Goal: Information Seeking & Learning: Learn about a topic

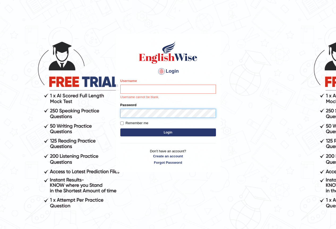
click at [120, 129] on button "Login" at bounding box center [168, 133] width 96 height 8
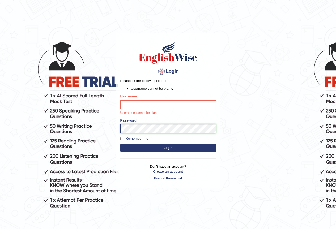
click at [116, 128] on div "Login Please fix the following errors: Username cannot be blank. Username Usern…" at bounding box center [168, 110] width 105 height 154
click at [130, 107] on input "Username" at bounding box center [168, 104] width 96 height 9
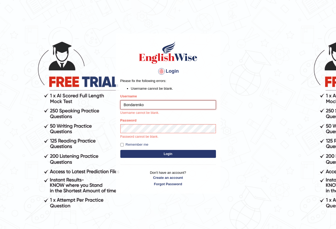
type input "Bondarenko"
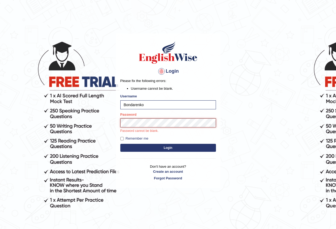
click at [120, 144] on button "Login" at bounding box center [168, 148] width 96 height 8
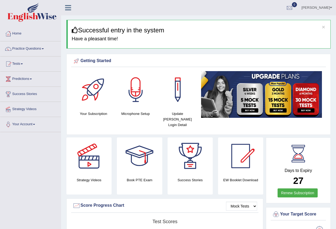
click at [19, 45] on link "Practice Questions" at bounding box center [30, 47] width 61 height 13
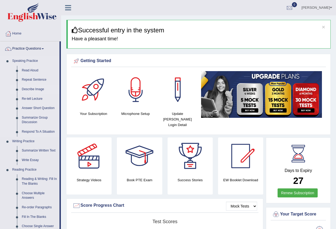
click at [33, 89] on link "Describe Image" at bounding box center [39, 90] width 40 height 10
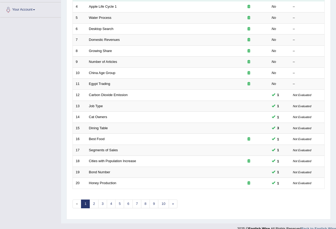
scroll to position [123, 0]
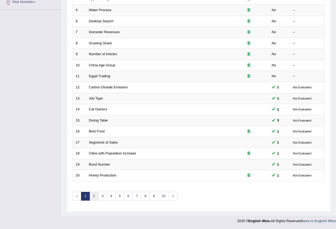
click at [95, 198] on link "2" at bounding box center [94, 196] width 9 height 9
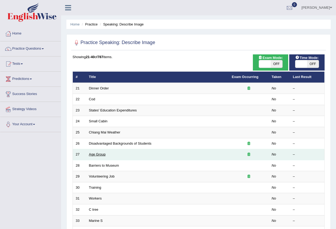
scroll to position [123, 0]
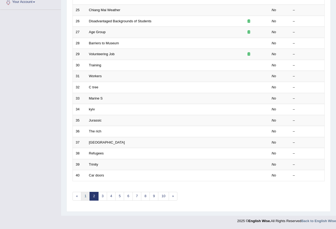
click at [84, 198] on link "1" at bounding box center [85, 196] width 9 height 9
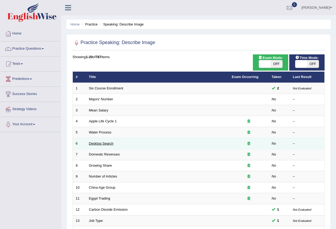
scroll to position [106, 0]
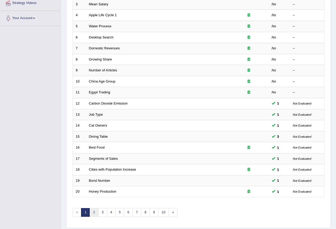
click at [96, 214] on link "2" at bounding box center [94, 212] width 9 height 9
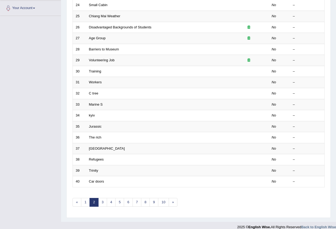
scroll to position [123, 0]
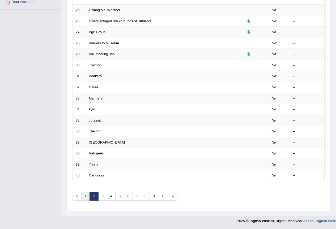
click at [88, 197] on link "1" at bounding box center [85, 196] width 9 height 9
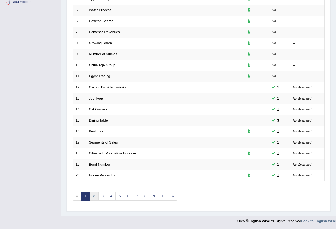
click at [97, 199] on link "2" at bounding box center [94, 196] width 9 height 9
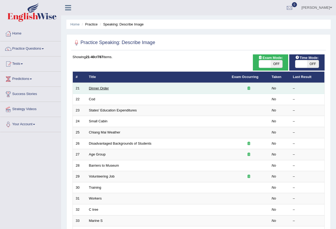
click at [99, 89] on link "Dinner Order" at bounding box center [99, 88] width 20 height 4
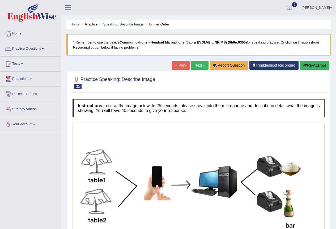
scroll to position [64, 0]
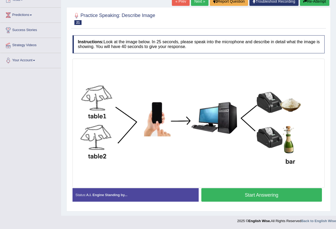
click at [234, 195] on button "Start Answering" at bounding box center [261, 195] width 121 height 14
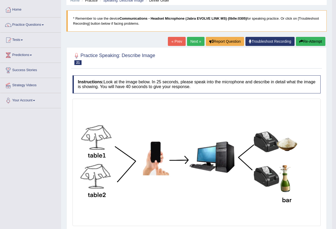
scroll to position [0, 0]
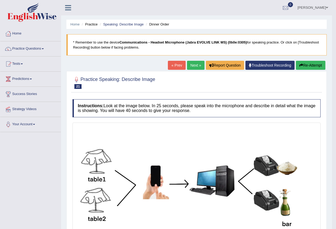
click at [190, 66] on link "Next »" at bounding box center [196, 65] width 18 height 9
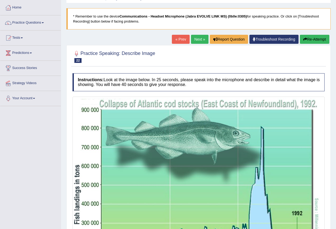
scroll to position [132, 0]
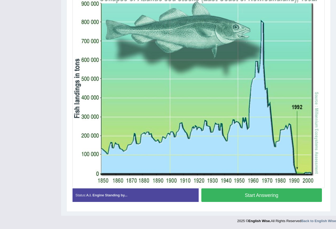
click at [247, 196] on button "Start Answering" at bounding box center [261, 196] width 121 height 14
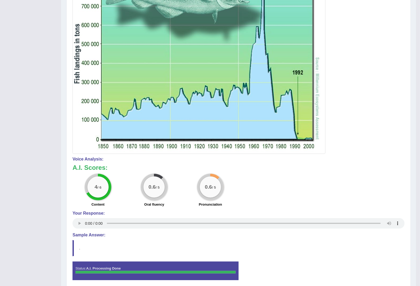
scroll to position [0, 0]
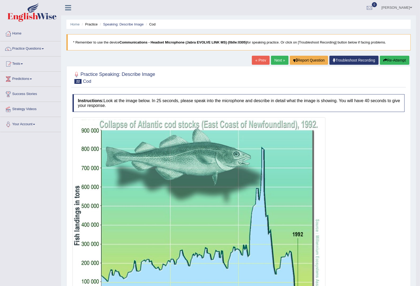
click at [336, 60] on button "Re-Attempt" at bounding box center [394, 60] width 29 height 9
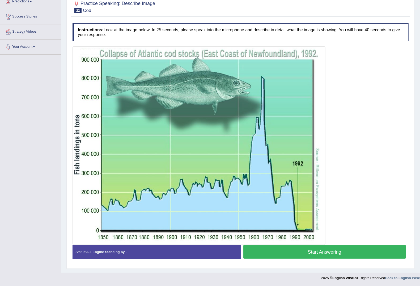
click at [323, 253] on button "Start Answering" at bounding box center [324, 253] width 163 height 14
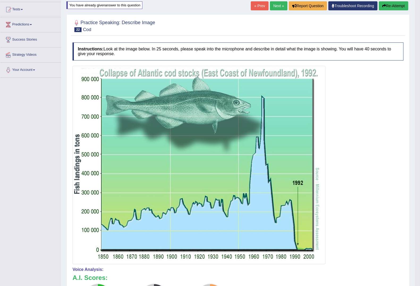
scroll to position [54, 0]
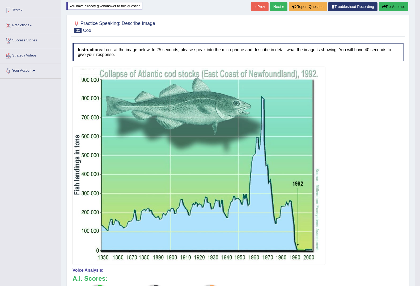
click at [395, 9] on button "Re-Attempt" at bounding box center [393, 6] width 29 height 9
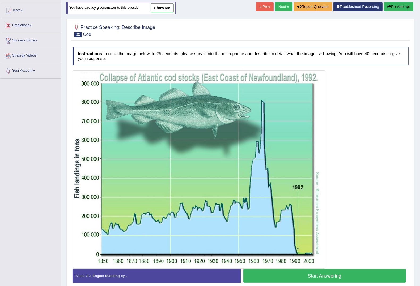
scroll to position [54, 0]
click at [331, 276] on button "Start Answering" at bounding box center [324, 276] width 163 height 14
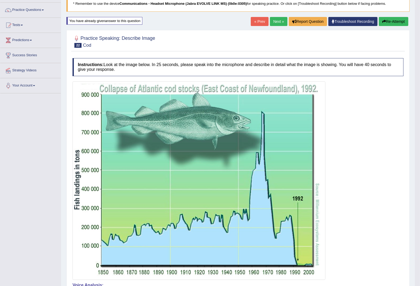
scroll to position [0, 0]
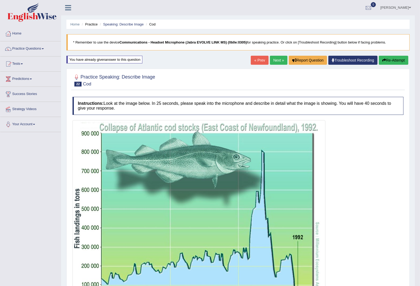
click at [392, 60] on button "Re-Attempt" at bounding box center [393, 60] width 29 height 9
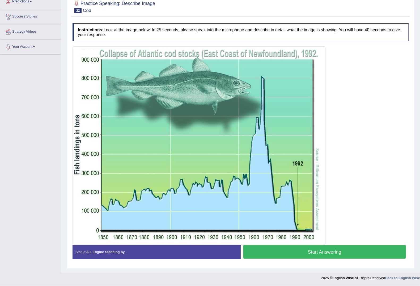
click at [318, 254] on button "Start Answering" at bounding box center [324, 253] width 163 height 14
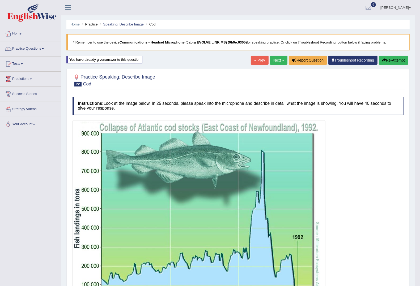
click at [394, 61] on button "Re-Attempt" at bounding box center [393, 60] width 29 height 9
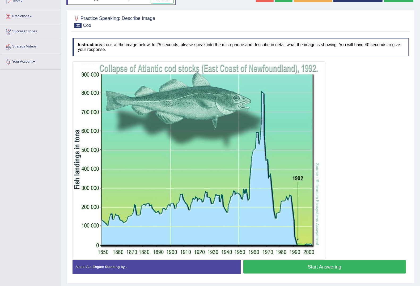
scroll to position [78, 0]
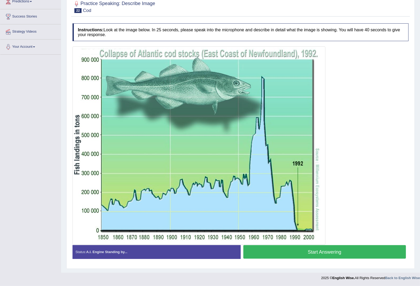
click at [327, 253] on button "Start Answering" at bounding box center [324, 253] width 163 height 14
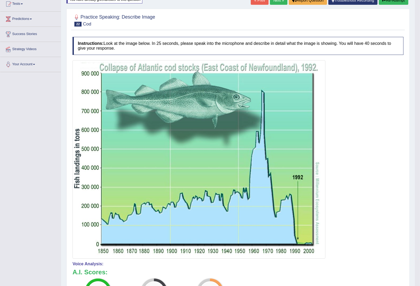
scroll to position [54, 0]
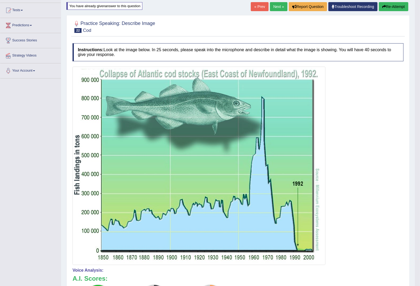
click at [389, 3] on button "Re-Attempt" at bounding box center [393, 6] width 29 height 9
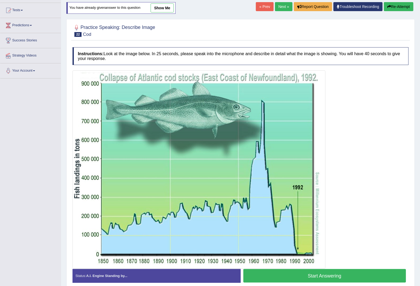
click at [290, 274] on button "Start Answering" at bounding box center [324, 276] width 163 height 14
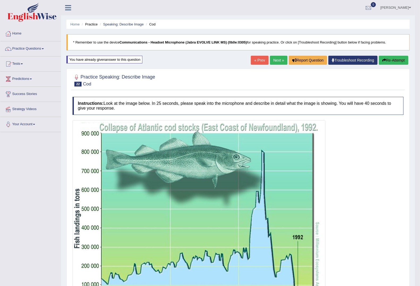
click at [277, 63] on link "Next »" at bounding box center [279, 60] width 18 height 9
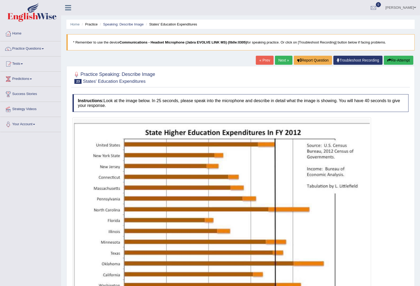
scroll to position [85, 0]
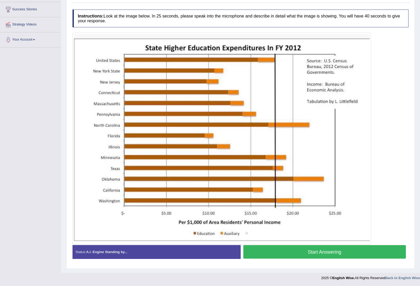
click at [303, 253] on button "Start Answering" at bounding box center [324, 253] width 163 height 14
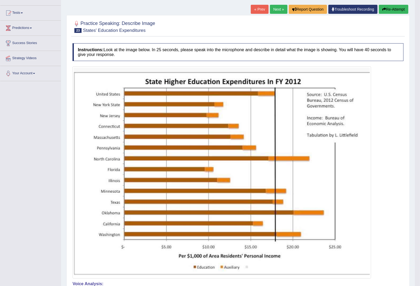
scroll to position [0, 0]
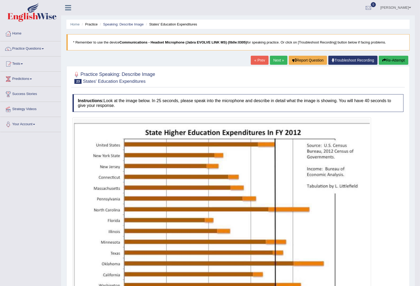
click at [391, 62] on button "Re-Attempt" at bounding box center [393, 60] width 29 height 9
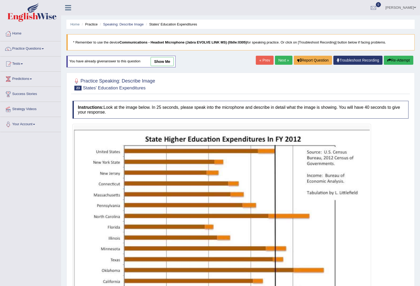
scroll to position [92, 0]
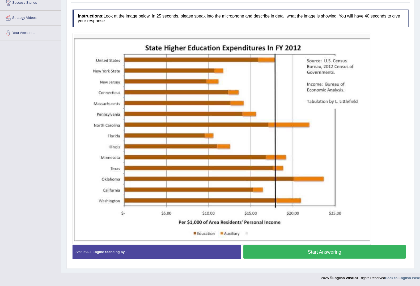
click at [281, 251] on button "Start Answering" at bounding box center [324, 253] width 163 height 14
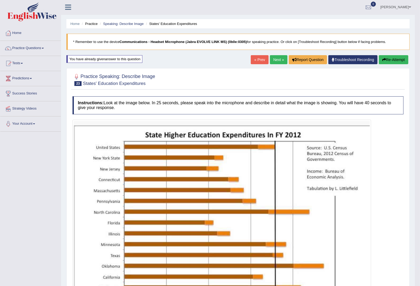
scroll to position [0, 0]
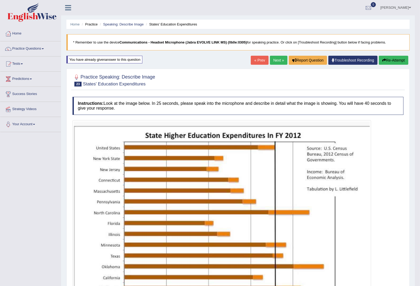
click at [277, 60] on link "Next »" at bounding box center [279, 60] width 18 height 9
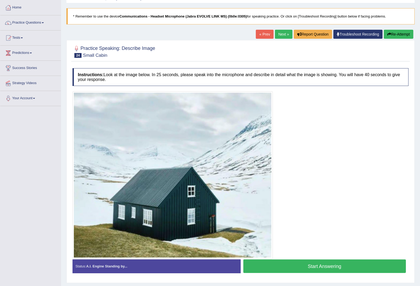
scroll to position [41, 0]
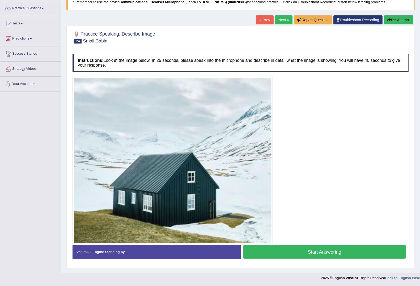
click at [294, 250] on button "Start Answering" at bounding box center [324, 253] width 163 height 14
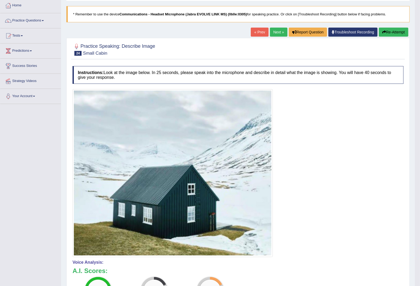
scroll to position [20, 0]
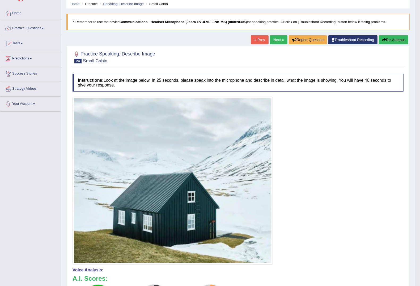
click at [275, 39] on link "Next »" at bounding box center [279, 39] width 18 height 9
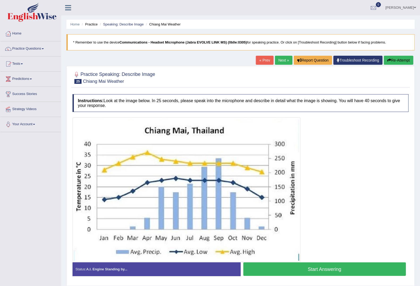
click at [318, 268] on button "Start Answering" at bounding box center [324, 270] width 163 height 14
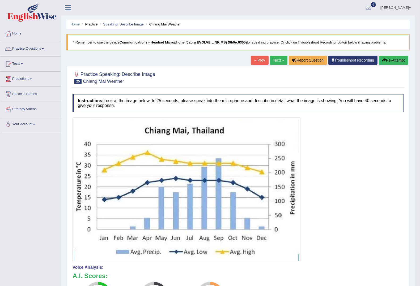
click at [390, 62] on button "Re-Attempt" at bounding box center [393, 60] width 29 height 9
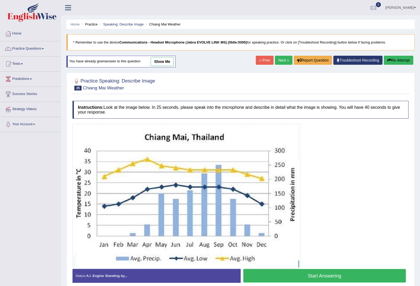
scroll to position [24, 0]
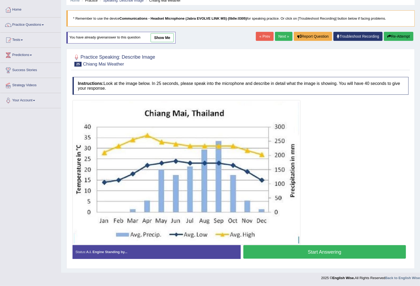
click at [288, 252] on button "Start Answering" at bounding box center [324, 253] width 163 height 14
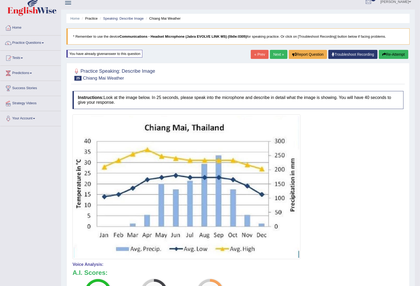
scroll to position [0, 0]
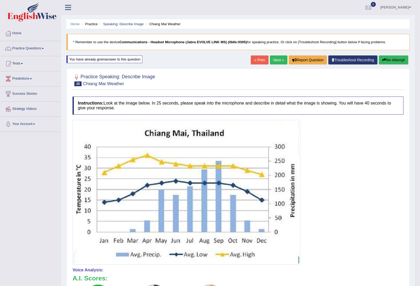
click at [275, 57] on link "Next »" at bounding box center [279, 60] width 18 height 9
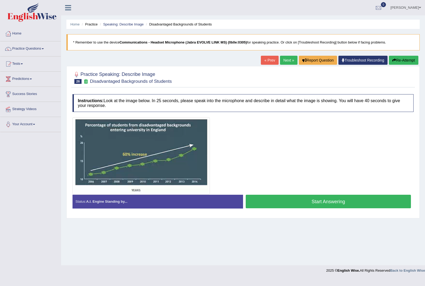
click at [307, 202] on button "Start Answering" at bounding box center [328, 202] width 165 height 14
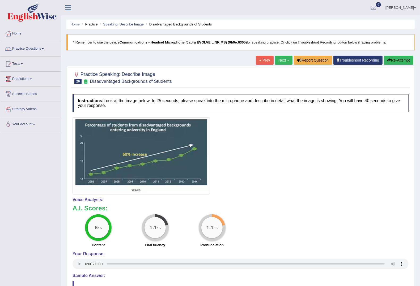
click at [282, 61] on link "Next »" at bounding box center [284, 60] width 18 height 9
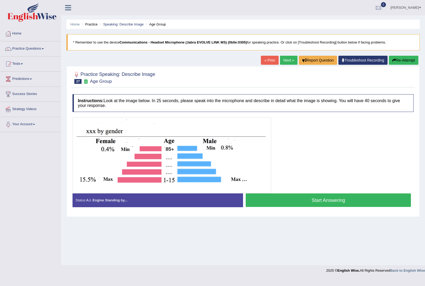
click at [277, 198] on button "Start Answering" at bounding box center [328, 201] width 165 height 14
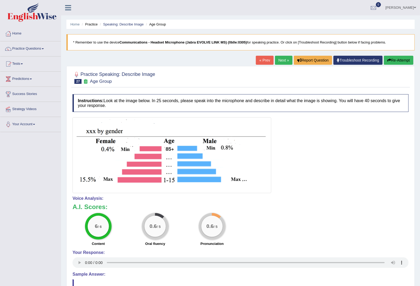
click at [394, 61] on button "Re-Attempt" at bounding box center [398, 60] width 29 height 9
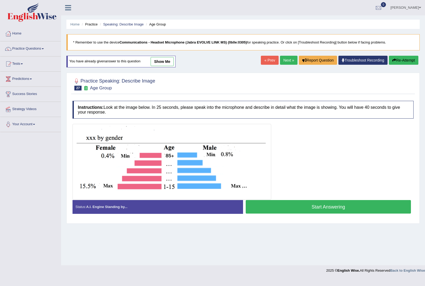
click at [341, 210] on button "Start Answering" at bounding box center [328, 207] width 165 height 14
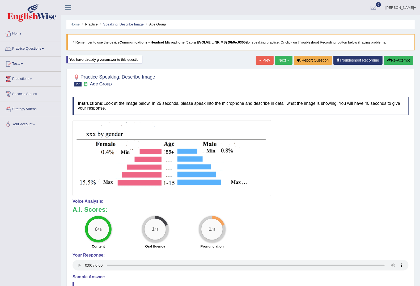
click at [392, 62] on button "Re-Attempt" at bounding box center [398, 60] width 29 height 9
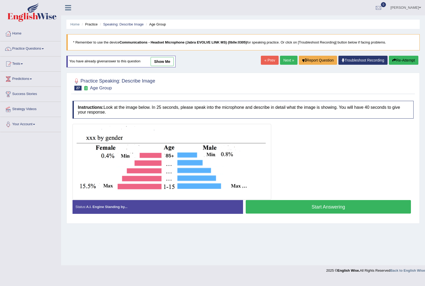
click at [324, 209] on button "Start Answering" at bounding box center [328, 207] width 165 height 14
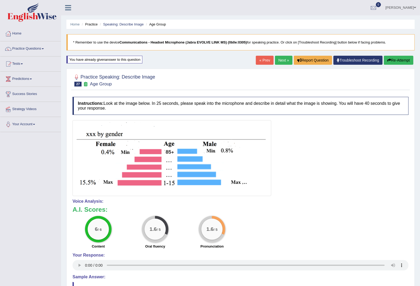
click at [275, 61] on link "Next »" at bounding box center [284, 60] width 18 height 9
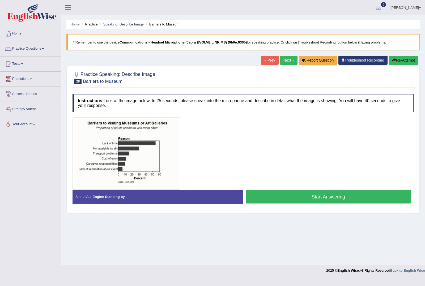
click at [302, 202] on button "Start Answering" at bounding box center [328, 197] width 165 height 14
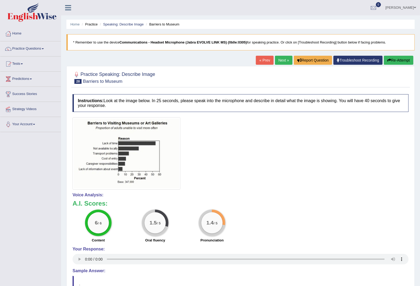
click at [280, 58] on link "Next »" at bounding box center [284, 60] width 18 height 9
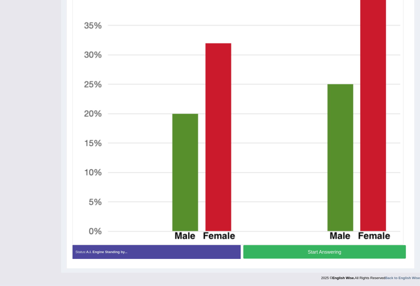
scroll to position [179, 0]
click at [307, 252] on button "Start Answering" at bounding box center [324, 253] width 163 height 14
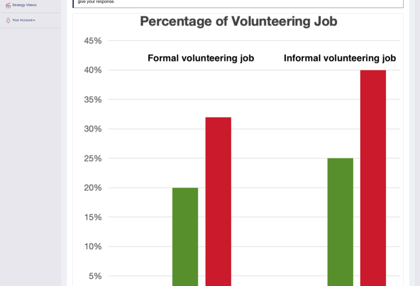
scroll to position [0, 0]
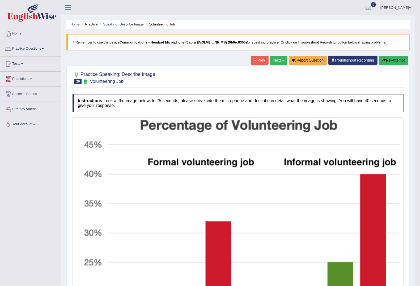
click at [394, 61] on button "Re-Attempt" at bounding box center [393, 60] width 29 height 9
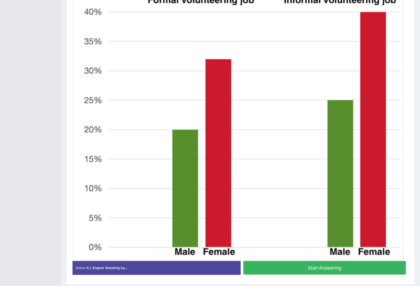
scroll to position [185, 0]
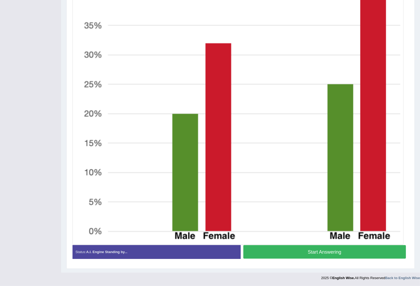
click at [323, 249] on button "Start Answering" at bounding box center [324, 253] width 163 height 14
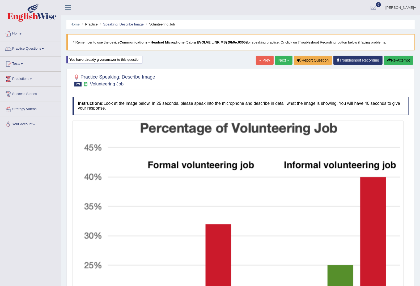
scroll to position [186, 0]
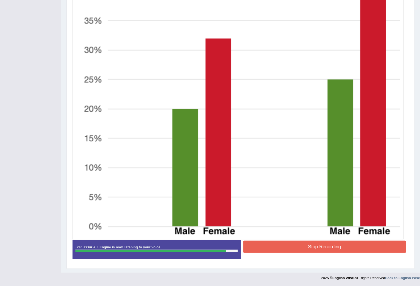
click at [303, 247] on button "Stop Recording" at bounding box center [324, 247] width 163 height 12
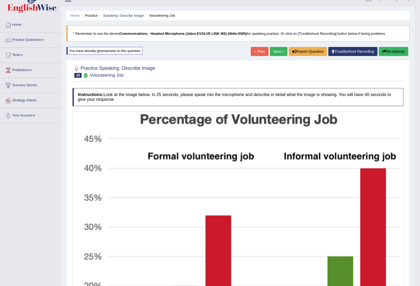
scroll to position [0, 0]
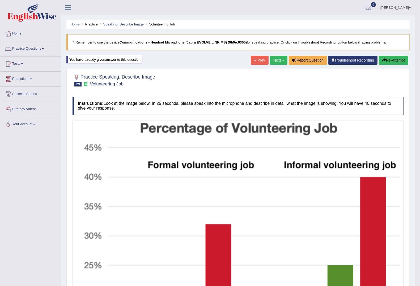
click at [394, 58] on button "Re-Attempt" at bounding box center [393, 60] width 29 height 9
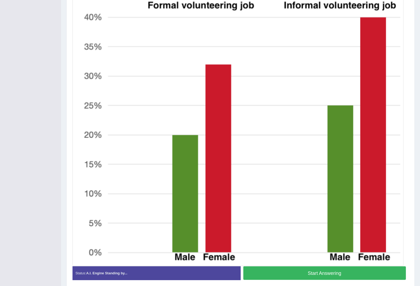
scroll to position [185, 0]
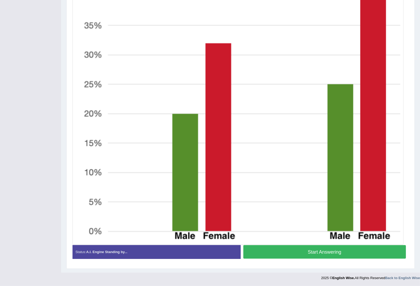
click at [301, 252] on button "Start Answering" at bounding box center [324, 253] width 163 height 14
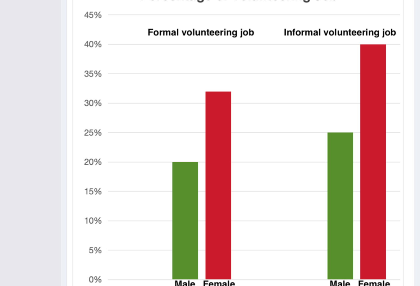
scroll to position [186, 0]
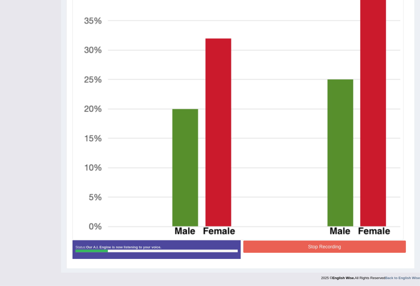
click at [301, 253] on button "Stop Recording" at bounding box center [324, 247] width 163 height 12
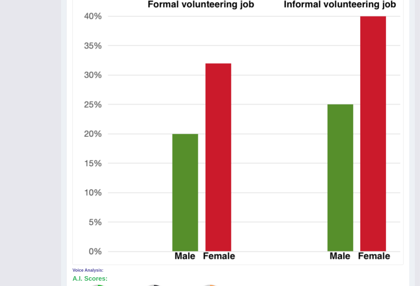
scroll to position [28, 0]
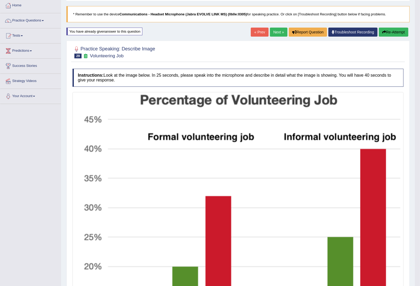
click at [392, 32] on button "Re-Attempt" at bounding box center [393, 32] width 29 height 9
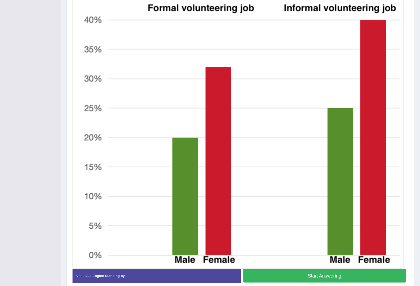
scroll to position [185, 0]
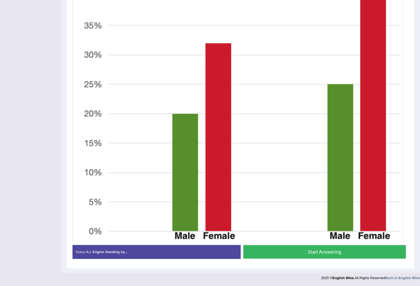
click at [300, 255] on button "Start Answering" at bounding box center [324, 253] width 163 height 14
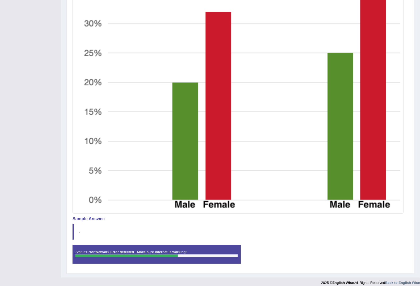
scroll to position [218, 0]
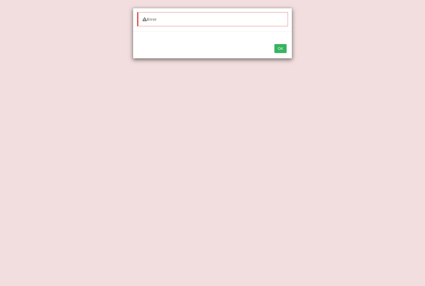
click at [281, 47] on button "OK" at bounding box center [280, 48] width 12 height 9
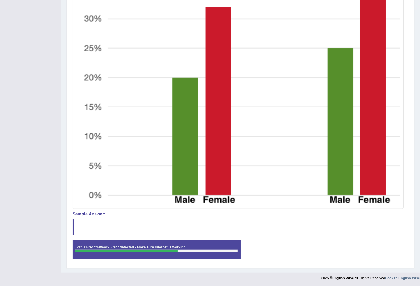
scroll to position [0, 0]
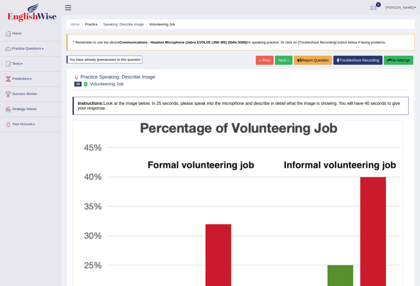
click at [407, 59] on button "Re-Attempt" at bounding box center [398, 60] width 29 height 9
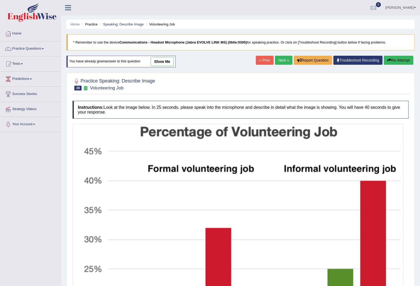
scroll to position [185, 0]
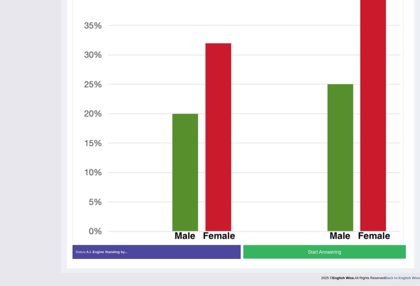
click at [287, 256] on button "Start Answering" at bounding box center [324, 253] width 163 height 14
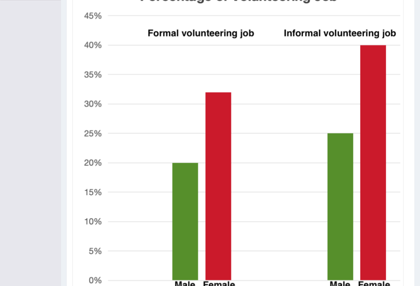
scroll to position [186, 0]
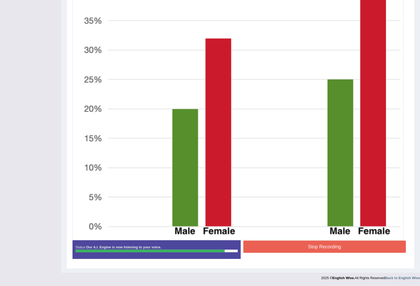
click at [308, 250] on button "Stop Recording" at bounding box center [324, 247] width 163 height 12
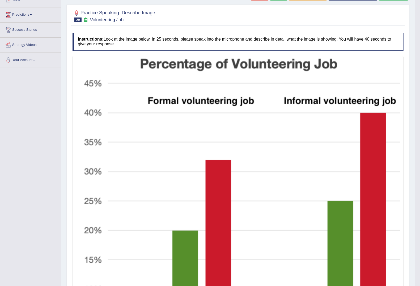
scroll to position [0, 0]
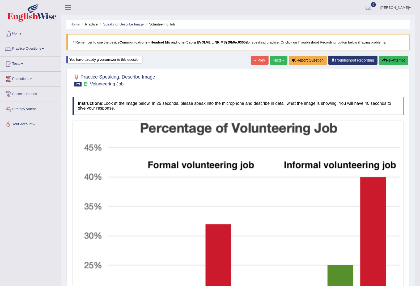
click at [276, 64] on link "Next »" at bounding box center [279, 60] width 18 height 9
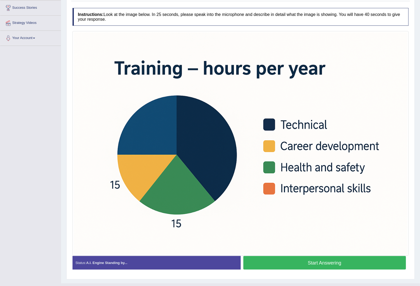
scroll to position [97, 0]
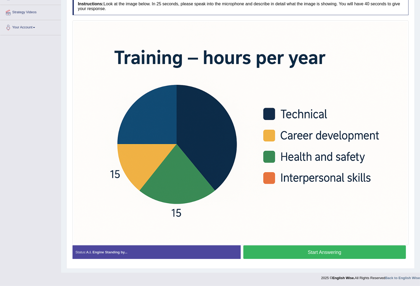
click at [314, 251] on button "Start Answering" at bounding box center [324, 253] width 163 height 14
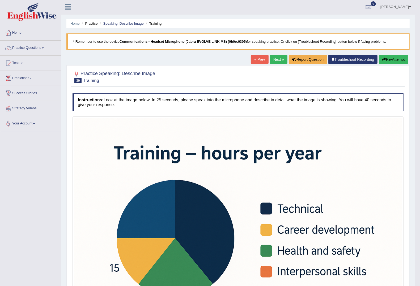
scroll to position [0, 0]
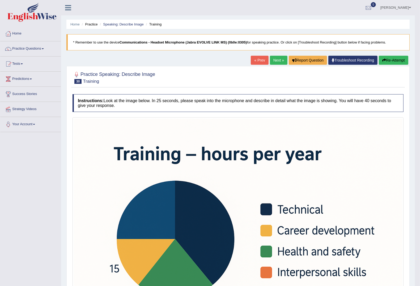
click at [393, 61] on button "Re-Attempt" at bounding box center [393, 60] width 29 height 9
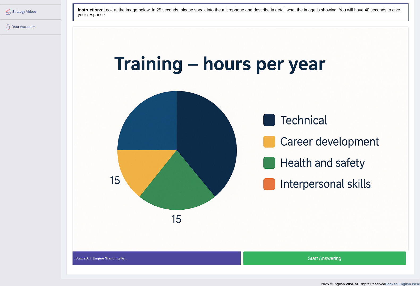
scroll to position [104, 0]
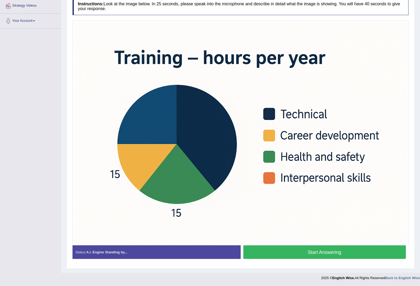
click at [330, 253] on button "Start Answering" at bounding box center [324, 253] width 163 height 14
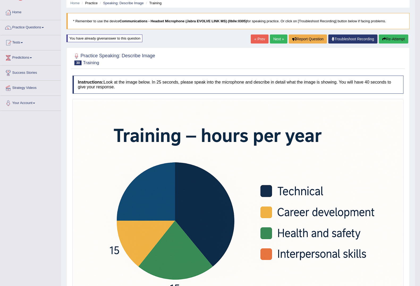
scroll to position [0, 0]
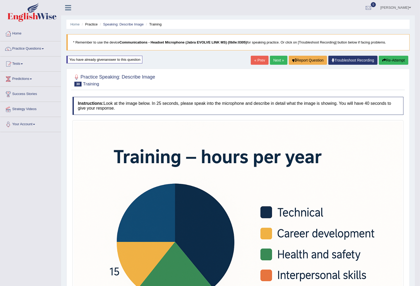
click at [276, 62] on link "Next »" at bounding box center [279, 60] width 18 height 9
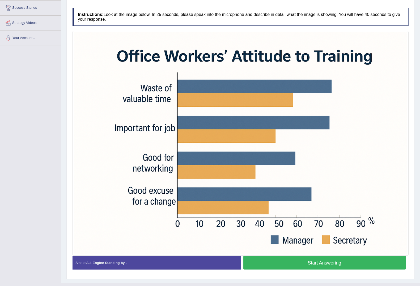
scroll to position [97, 0]
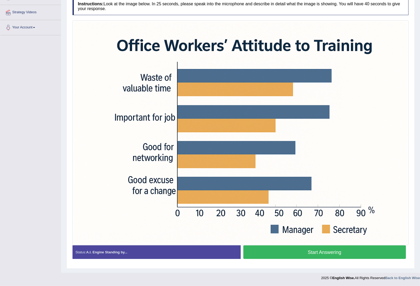
click at [300, 255] on button "Start Answering" at bounding box center [324, 253] width 163 height 14
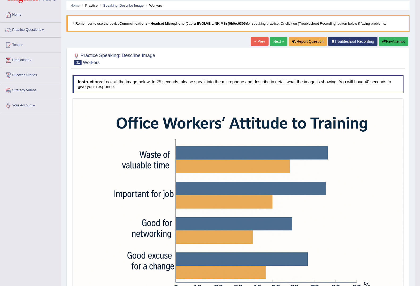
scroll to position [0, 0]
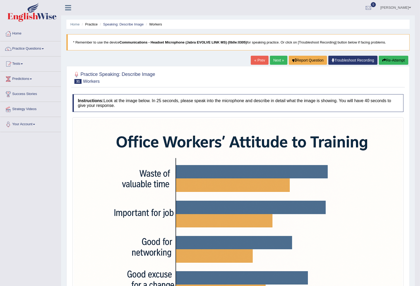
click at [400, 60] on button "Re-Attempt" at bounding box center [393, 60] width 29 height 9
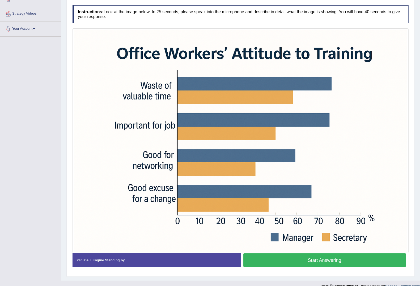
scroll to position [104, 0]
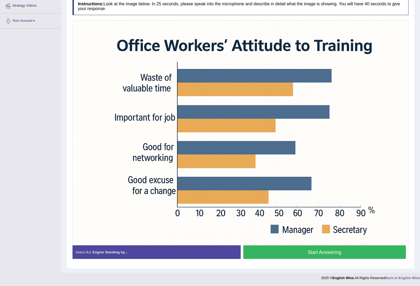
click at [340, 247] on button "Start Answering" at bounding box center [324, 253] width 163 height 14
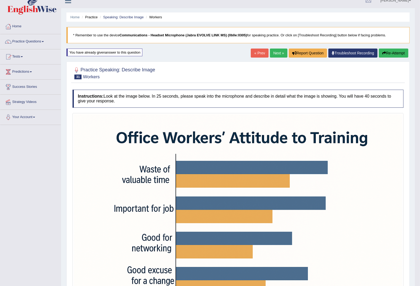
scroll to position [0, 0]
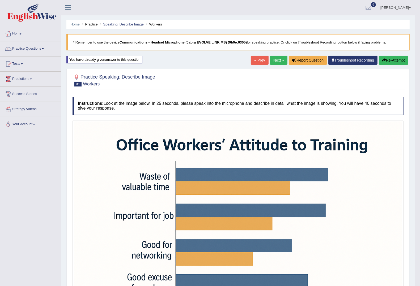
click at [279, 60] on link "Next »" at bounding box center [279, 60] width 18 height 9
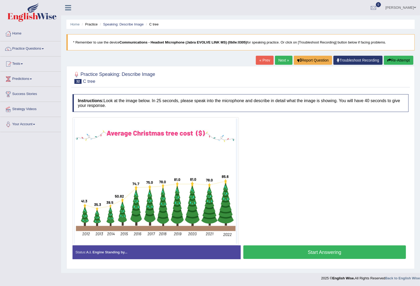
click at [299, 252] on button "Start Answering" at bounding box center [324, 253] width 163 height 14
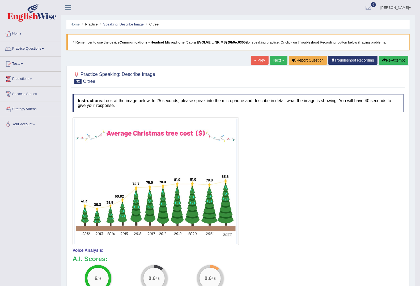
click at [400, 60] on button "Re-Attempt" at bounding box center [393, 60] width 29 height 9
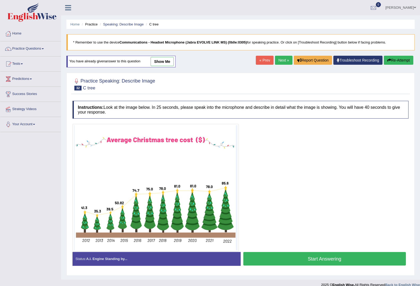
click at [316, 257] on button "Start Answering" at bounding box center [324, 259] width 163 height 14
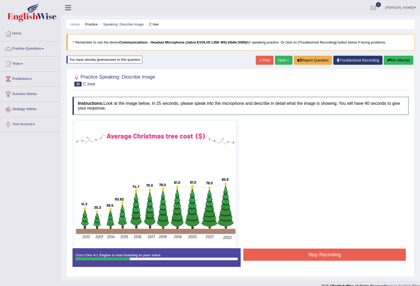
click at [330, 256] on button "Stop Recording" at bounding box center [324, 255] width 163 height 12
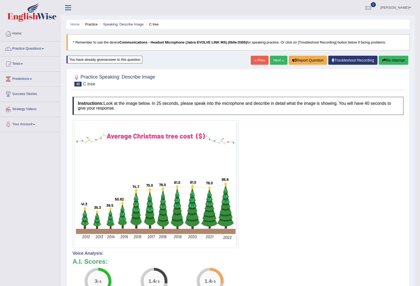
click at [394, 61] on button "Re-Attempt" at bounding box center [393, 60] width 29 height 9
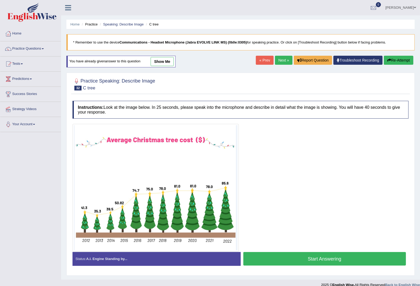
click at [319, 259] on button "Start Answering" at bounding box center [324, 259] width 163 height 14
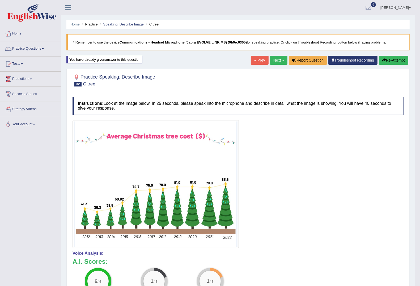
click at [389, 66] on div "« Prev Next » Report Question Troubleshoot Recording Re-Attempt" at bounding box center [330, 61] width 159 height 10
click at [390, 62] on button "Re-Attempt" at bounding box center [393, 60] width 29 height 9
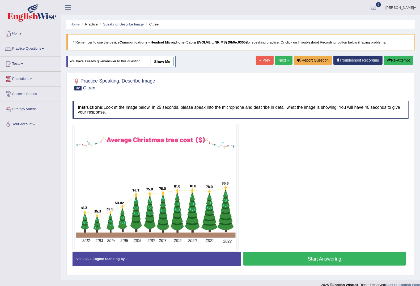
click at [322, 262] on button "Start Answering" at bounding box center [324, 259] width 163 height 14
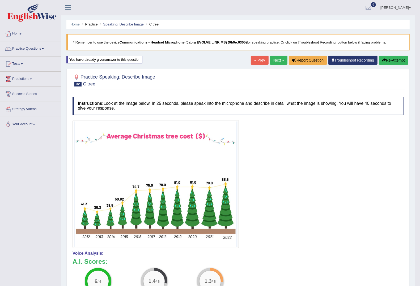
click at [273, 58] on link "Next »" at bounding box center [279, 60] width 18 height 9
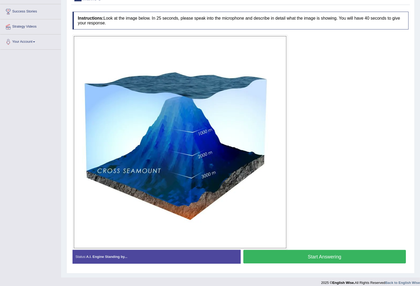
scroll to position [88, 0]
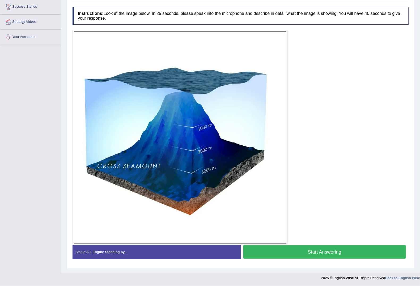
click at [301, 254] on button "Start Answering" at bounding box center [324, 253] width 163 height 14
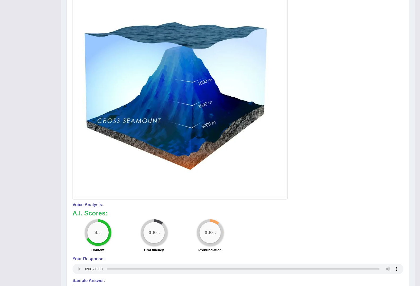
scroll to position [0, 0]
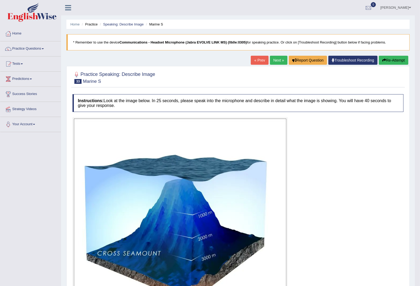
click at [393, 58] on button "Re-Attempt" at bounding box center [393, 60] width 29 height 9
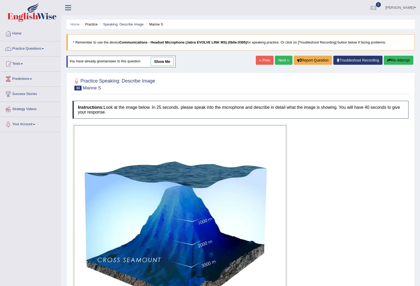
scroll to position [95, 0]
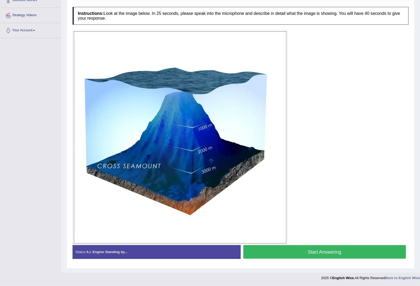
click at [331, 249] on button "Start Answering" at bounding box center [324, 253] width 163 height 14
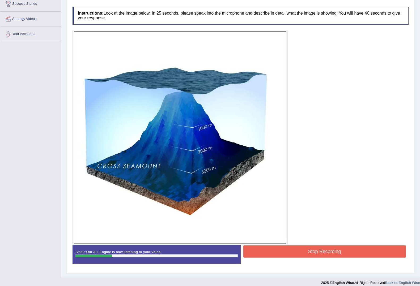
click at [330, 249] on button "Stop Recording" at bounding box center [324, 252] width 163 height 12
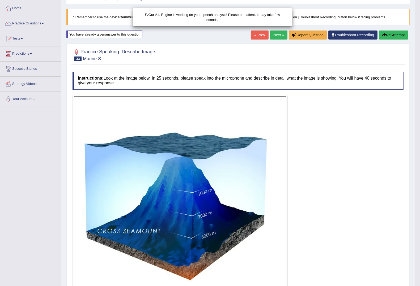
scroll to position [0, 0]
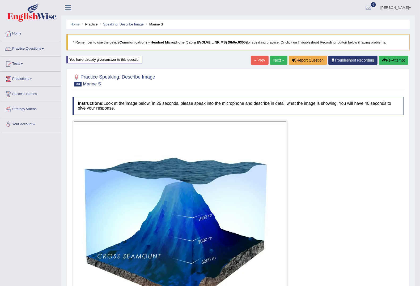
click at [400, 58] on button "Re-Attempt" at bounding box center [393, 60] width 29 height 9
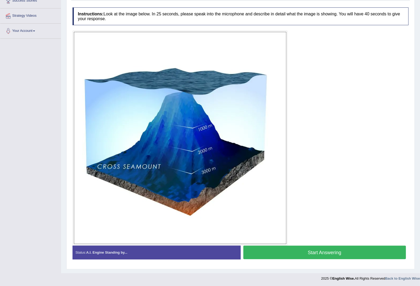
scroll to position [95, 0]
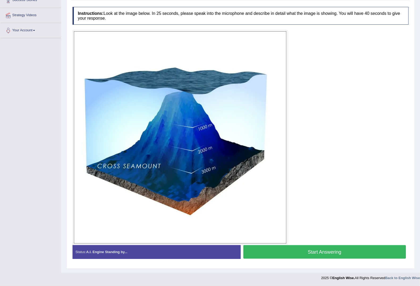
click at [336, 251] on button "Start Answering" at bounding box center [324, 253] width 163 height 14
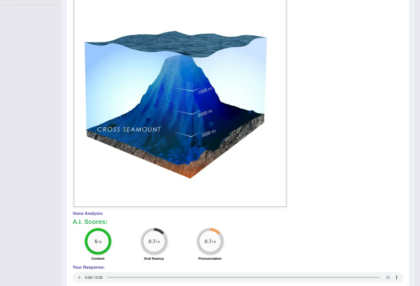
scroll to position [0, 0]
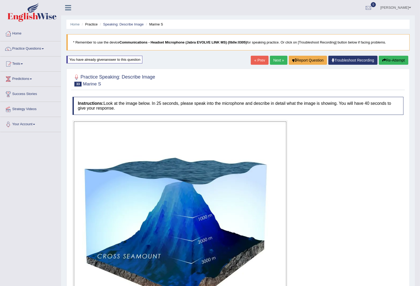
click at [276, 60] on link "Next »" at bounding box center [279, 60] width 18 height 9
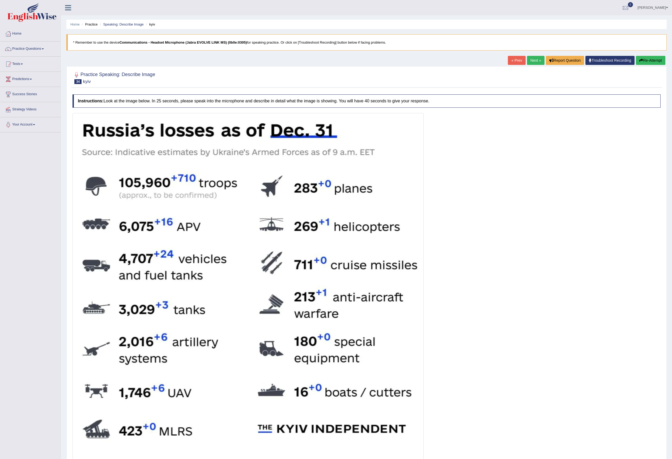
scroll to position [50, 0]
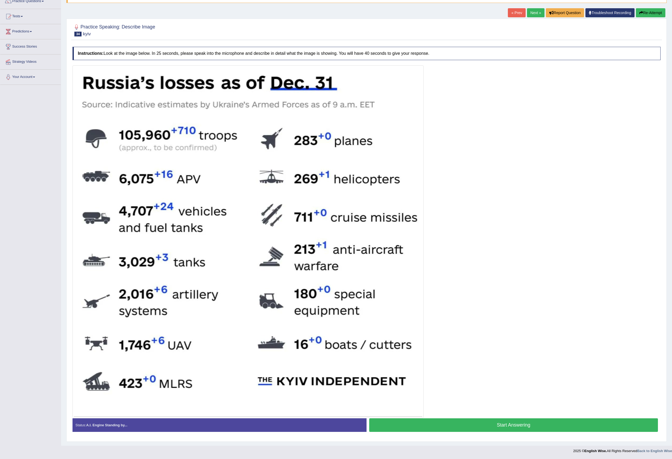
click at [420, 286] on button "Start Answering" at bounding box center [513, 425] width 289 height 14
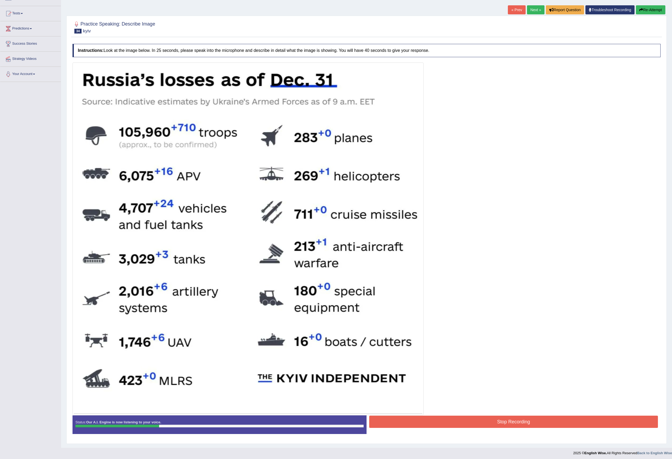
click at [420, 13] on button "Re-Attempt" at bounding box center [650, 9] width 29 height 9
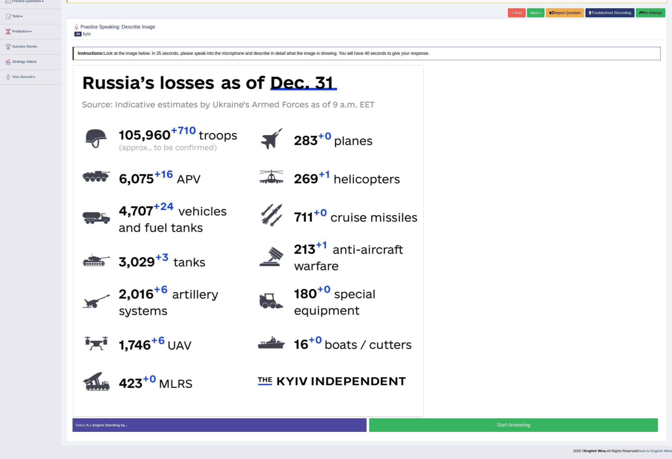
click at [523, 427] on button "Start Answering" at bounding box center [513, 425] width 289 height 14
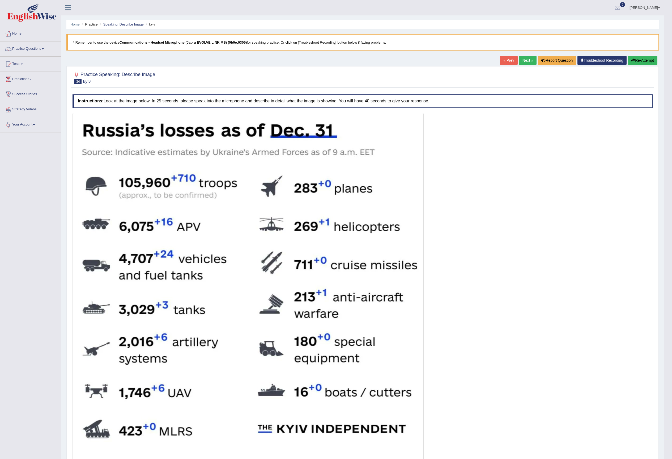
click at [527, 60] on link "Next »" at bounding box center [528, 60] width 18 height 9
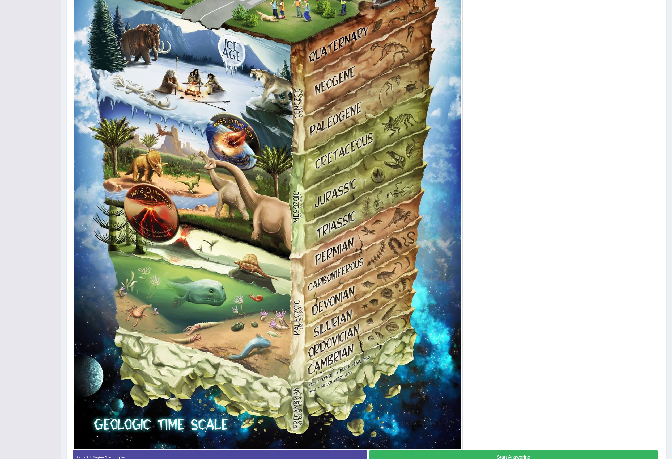
scroll to position [245, 0]
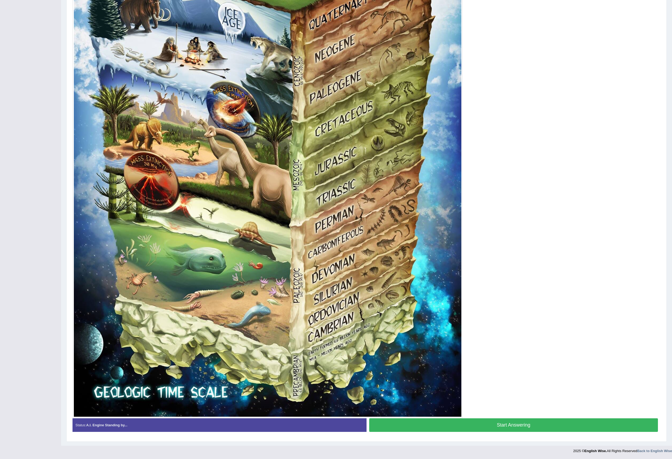
click at [540, 420] on button "Start Answering" at bounding box center [513, 425] width 289 height 14
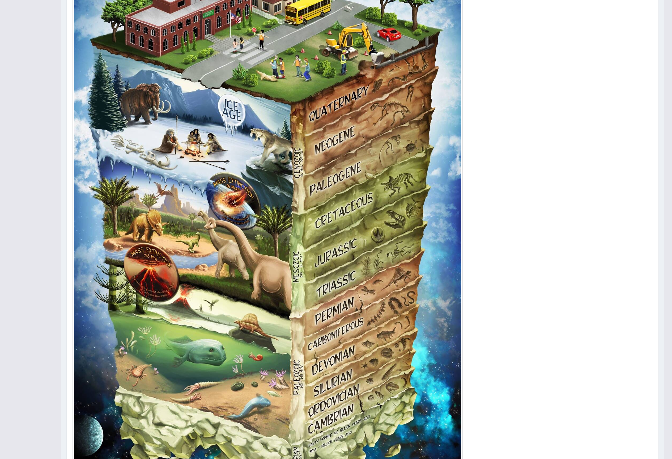
scroll to position [0, 0]
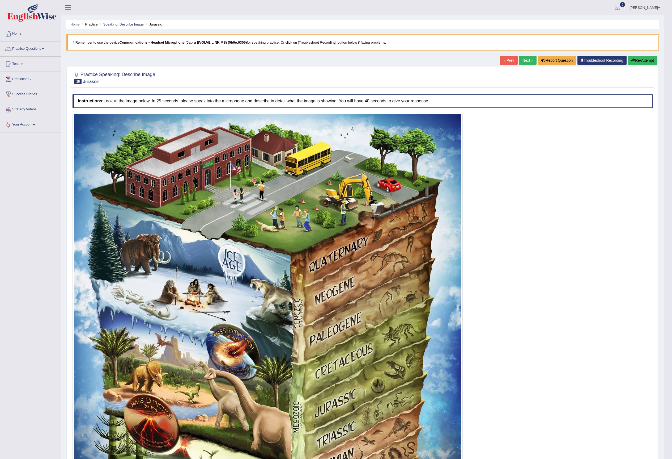
click at [646, 63] on button "Re-Attempt" at bounding box center [642, 60] width 29 height 9
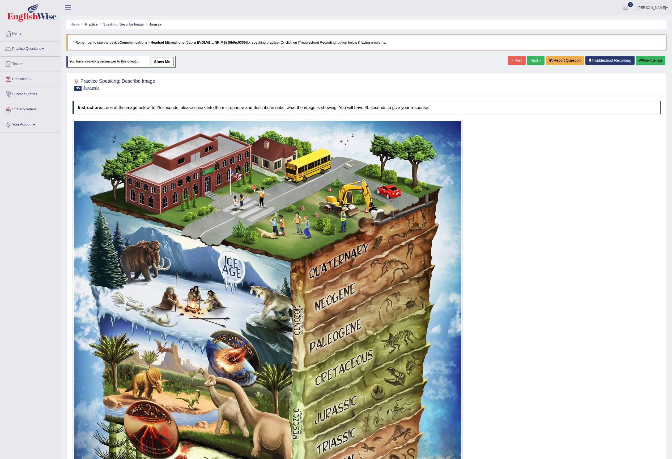
scroll to position [252, 0]
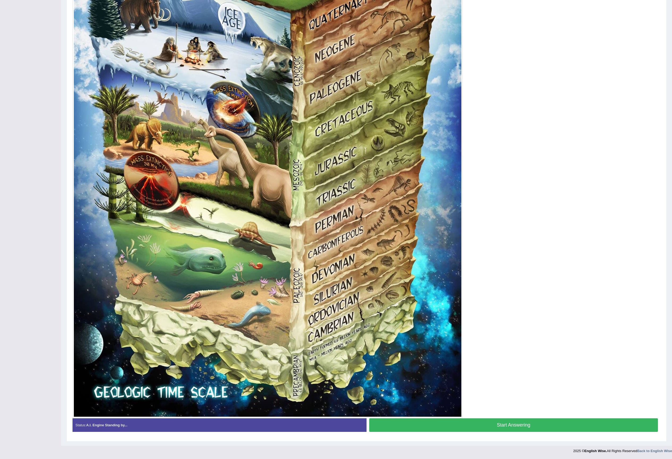
click at [508, 425] on button "Start Answering" at bounding box center [513, 425] width 289 height 14
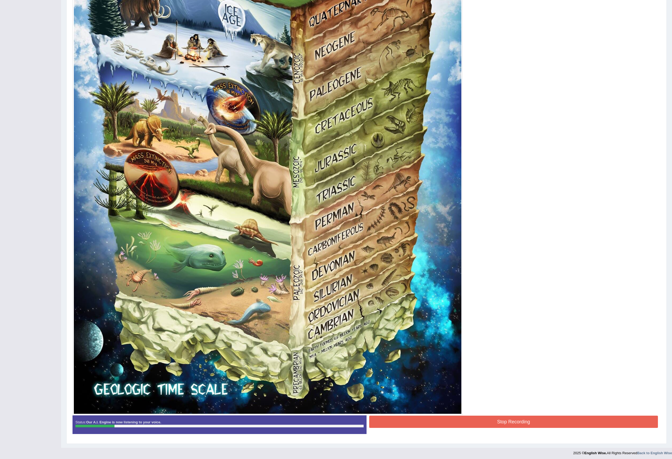
click at [496, 427] on button "Stop Recording" at bounding box center [513, 421] width 289 height 12
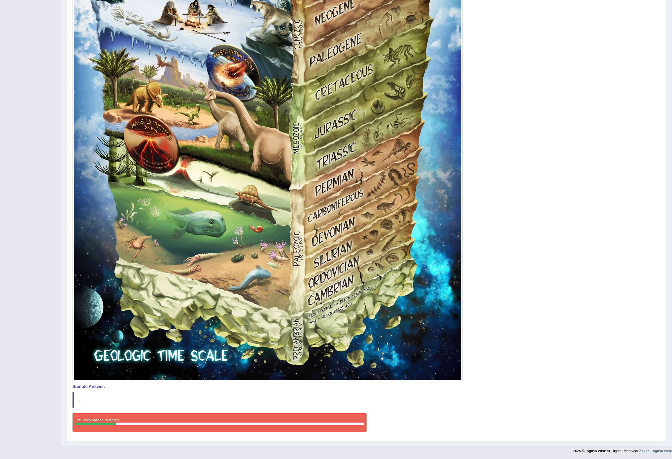
scroll to position [0, 0]
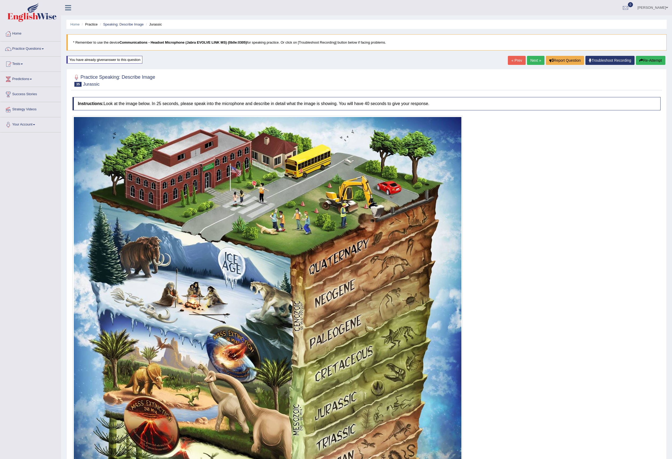
click at [642, 63] on button "Re-Attempt" at bounding box center [650, 60] width 29 height 9
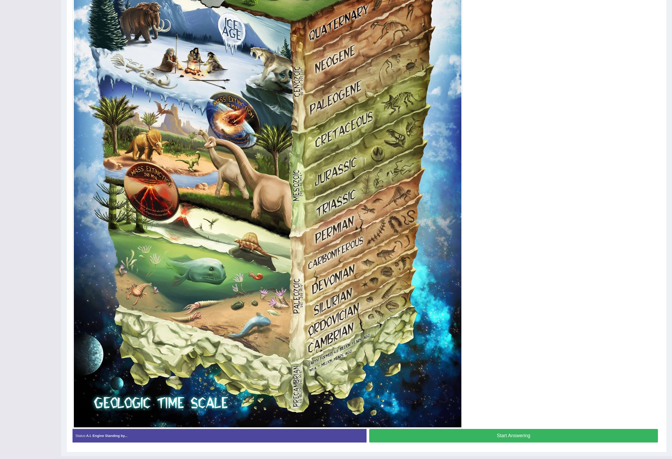
scroll to position [252, 0]
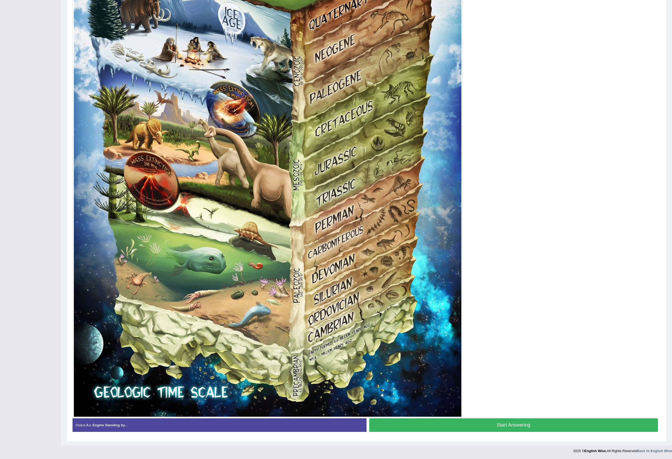
click at [511, 419] on button "Start Answering" at bounding box center [513, 425] width 289 height 14
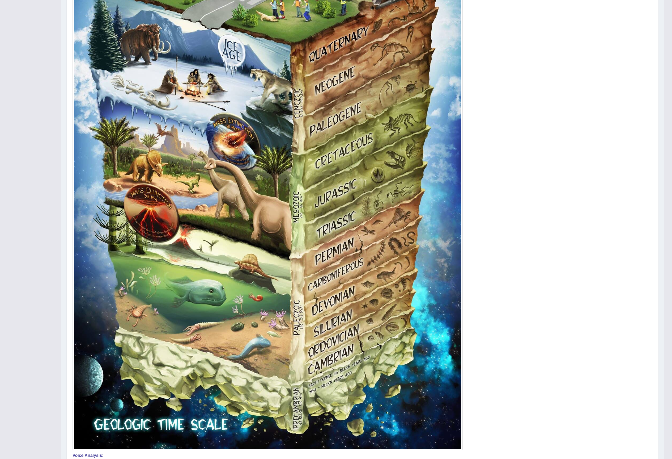
scroll to position [0, 0]
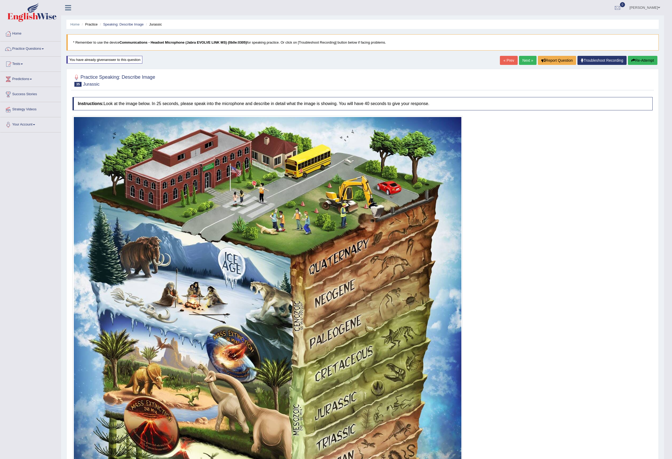
click at [527, 61] on link "Next »" at bounding box center [528, 60] width 18 height 9
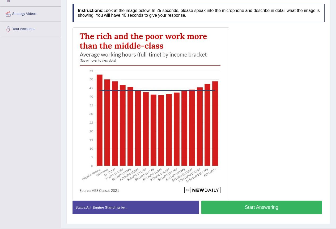
scroll to position [108, 0]
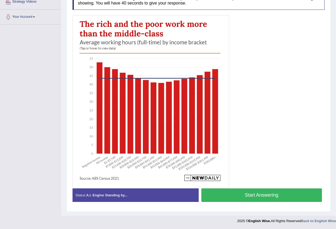
click at [257, 197] on button "Start Answering" at bounding box center [261, 196] width 121 height 14
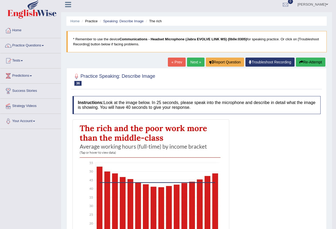
scroll to position [1, 0]
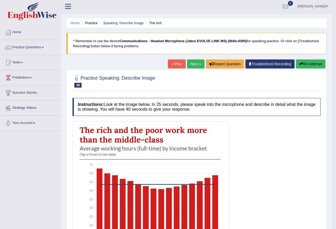
click at [308, 66] on button "Re-Attempt" at bounding box center [310, 64] width 29 height 9
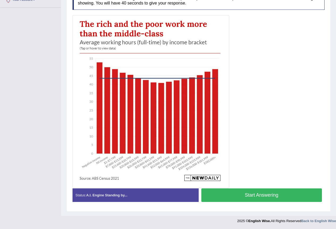
click at [279, 197] on button "Start Answering" at bounding box center [261, 196] width 121 height 14
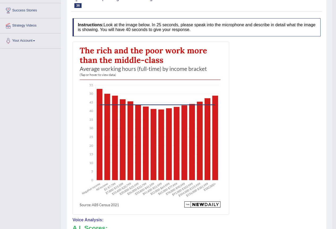
scroll to position [4, 0]
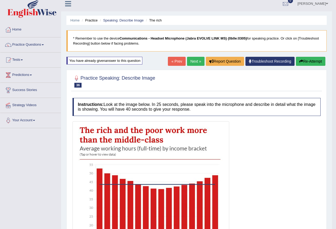
click at [196, 64] on link "Next »" at bounding box center [196, 61] width 18 height 9
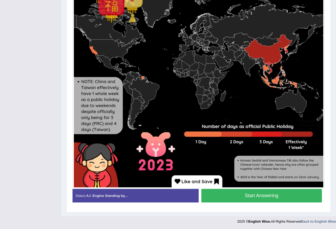
scroll to position [187, 0]
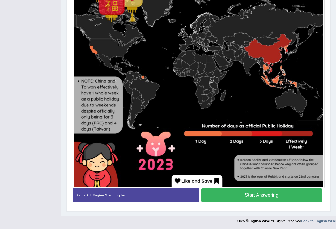
click at [262, 198] on button "Start Answering" at bounding box center [261, 196] width 121 height 14
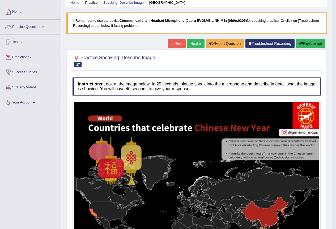
scroll to position [0, 0]
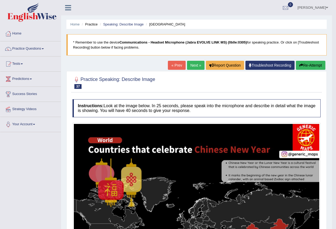
click at [311, 64] on button "Re-Attempt" at bounding box center [310, 65] width 29 height 9
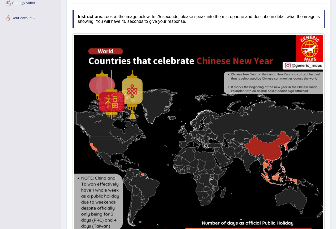
scroll to position [204, 0]
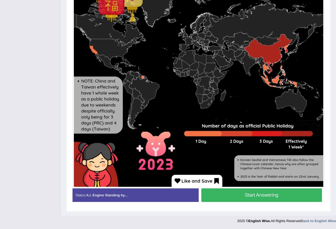
click at [275, 198] on button "Start Answering" at bounding box center [261, 196] width 121 height 14
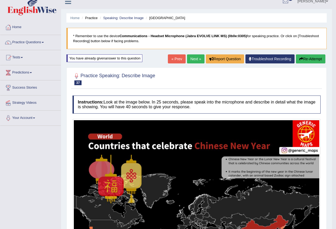
scroll to position [0, 0]
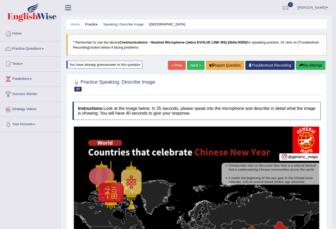
click at [304, 68] on button "Re-Attempt" at bounding box center [310, 65] width 29 height 9
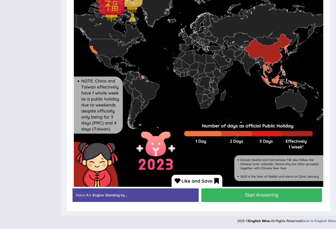
scroll to position [204, 0]
click at [260, 193] on button "Start Answering" at bounding box center [261, 196] width 121 height 14
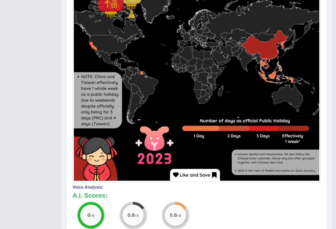
scroll to position [0, 0]
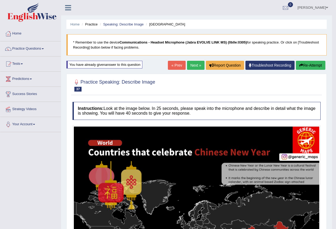
click at [316, 65] on button "Re-Attempt" at bounding box center [310, 65] width 29 height 9
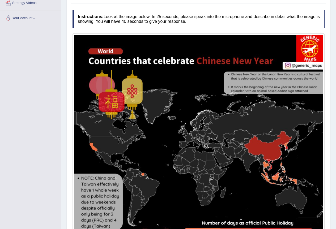
scroll to position [204, 0]
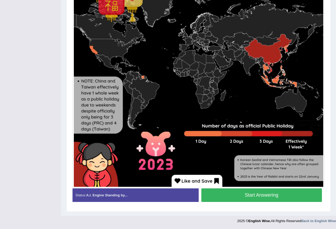
click at [265, 197] on button "Start Answering" at bounding box center [261, 196] width 121 height 14
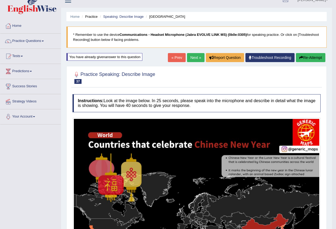
scroll to position [0, 0]
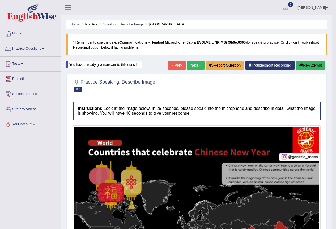
click at [197, 67] on link "Next »" at bounding box center [196, 65] width 18 height 9
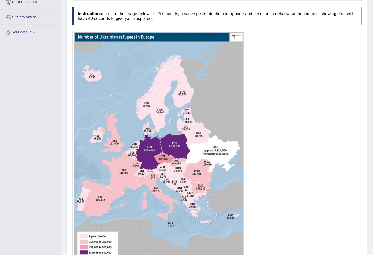
scroll to position [152, 0]
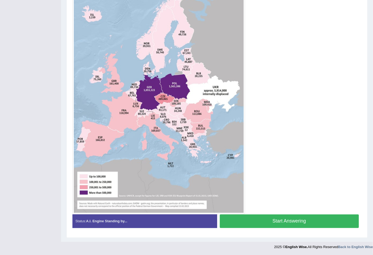
click at [284, 221] on button "Start Answering" at bounding box center [290, 221] width 140 height 14
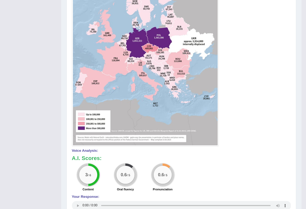
scroll to position [0, 0]
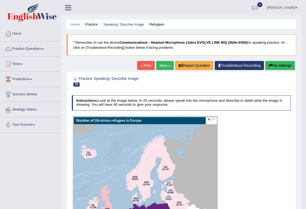
click at [160, 62] on link "Next »" at bounding box center [165, 65] width 18 height 9
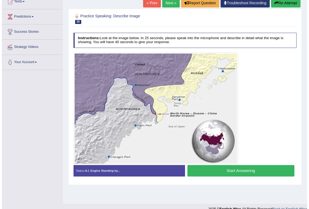
scroll to position [70, 0]
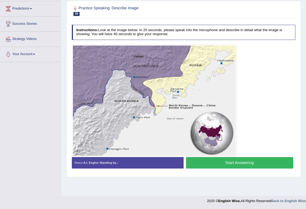
click at [215, 159] on button "Start Answering" at bounding box center [239, 162] width 107 height 11
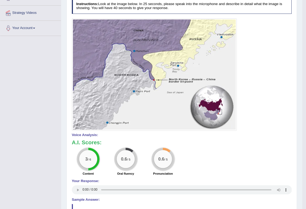
scroll to position [0, 0]
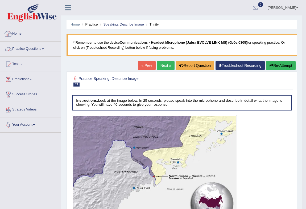
click at [18, 46] on link "Practice Questions" at bounding box center [30, 47] width 61 height 13
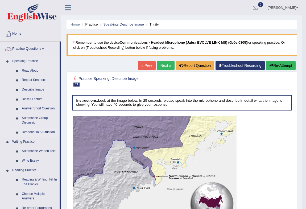
click at [39, 131] on link "Respond To A Situation" at bounding box center [39, 132] width 40 height 10
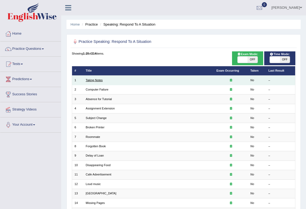
click at [97, 79] on link "Taking Notes" at bounding box center [94, 79] width 17 height 3
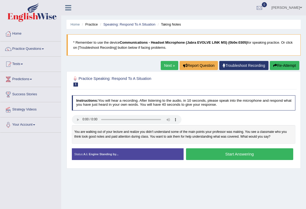
click at [221, 155] on button "Start Answering" at bounding box center [239, 153] width 107 height 11
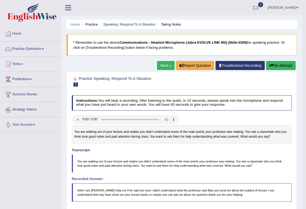
click at [29, 47] on link "Practice Questions" at bounding box center [30, 47] width 61 height 13
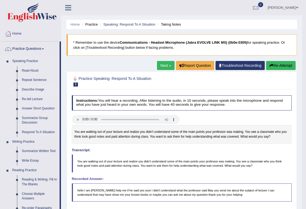
click at [31, 88] on link "Describe Image" at bounding box center [39, 90] width 40 height 10
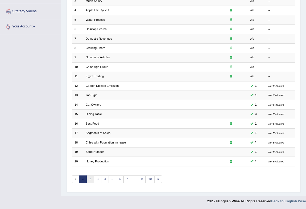
click at [91, 178] on link "2" at bounding box center [90, 178] width 8 height 7
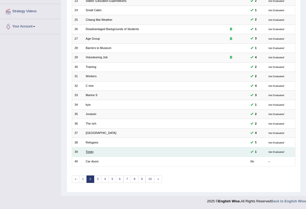
click at [90, 151] on link "Trinity" at bounding box center [90, 151] width 8 height 3
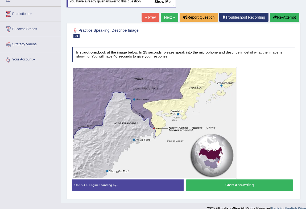
scroll to position [72, 0]
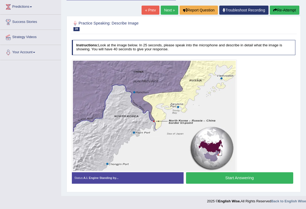
click at [239, 175] on button "Start Answering" at bounding box center [239, 177] width 107 height 11
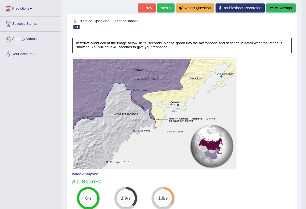
click at [162, 8] on link "Next »" at bounding box center [166, 7] width 18 height 9
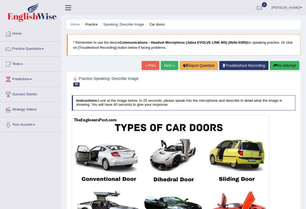
scroll to position [96, 0]
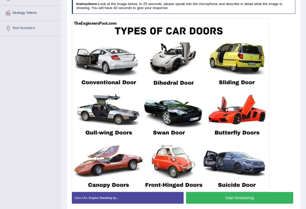
click at [251, 198] on button "Start Answering" at bounding box center [239, 197] width 107 height 11
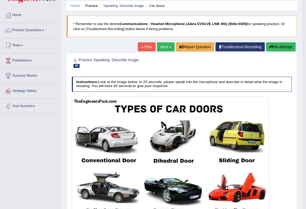
scroll to position [0, 0]
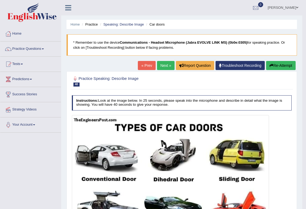
click at [157, 62] on link "Next »" at bounding box center [166, 65] width 18 height 9
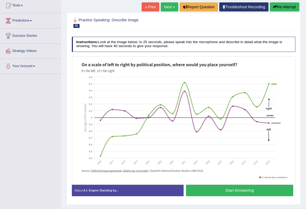
scroll to position [71, 0]
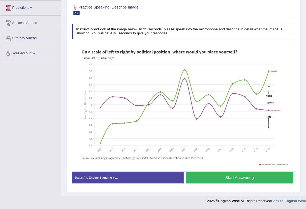
click at [264, 175] on button "Start Answering" at bounding box center [239, 177] width 107 height 11
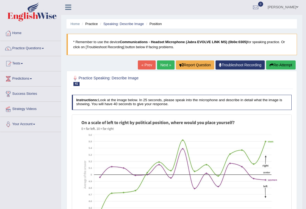
scroll to position [0, 0]
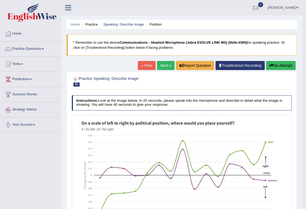
click at [162, 67] on link "Next »" at bounding box center [166, 65] width 18 height 9
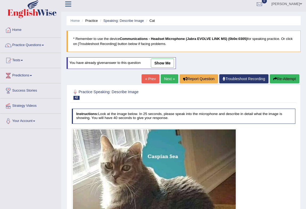
scroll to position [96, 0]
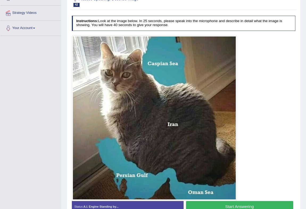
click at [241, 202] on button "Start Answering" at bounding box center [239, 206] width 107 height 11
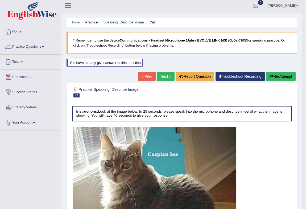
scroll to position [0, 0]
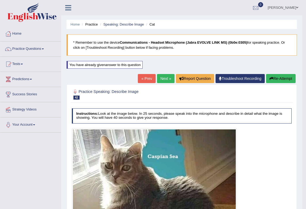
click at [288, 77] on button "Re-Attempt" at bounding box center [280, 78] width 29 height 9
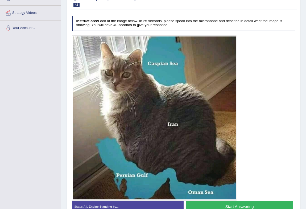
click at [224, 206] on button "Start Answering" at bounding box center [239, 206] width 107 height 11
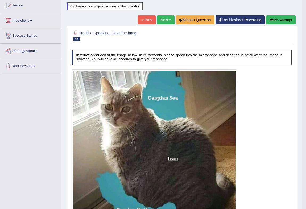
scroll to position [56, 0]
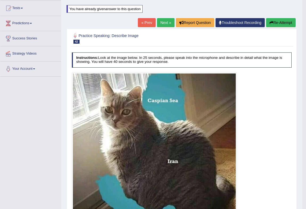
click at [268, 23] on button "Re-Attempt" at bounding box center [280, 22] width 29 height 9
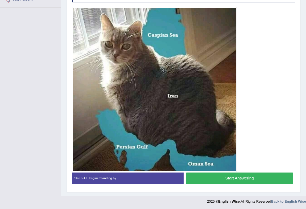
click at [229, 176] on button "Start Answering" at bounding box center [239, 177] width 107 height 11
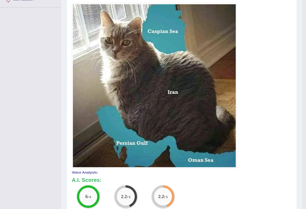
scroll to position [28, 0]
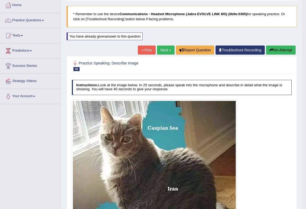
click at [281, 50] on button "Re-Attempt" at bounding box center [280, 49] width 29 height 9
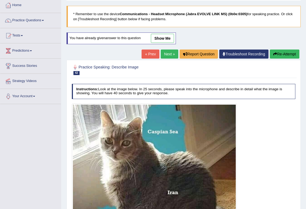
click at [162, 51] on link "Next »" at bounding box center [170, 53] width 18 height 9
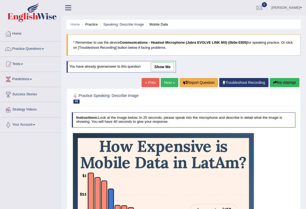
scroll to position [96, 0]
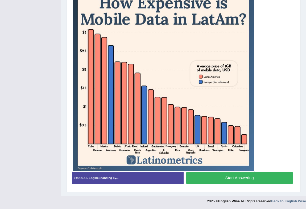
click at [258, 176] on button "Start Answering" at bounding box center [239, 177] width 107 height 11
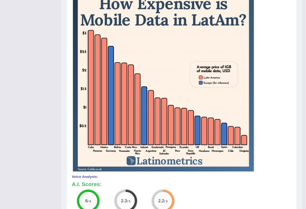
scroll to position [42, 0]
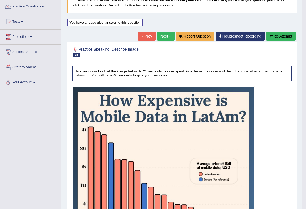
click at [165, 36] on link "Next »" at bounding box center [166, 36] width 18 height 9
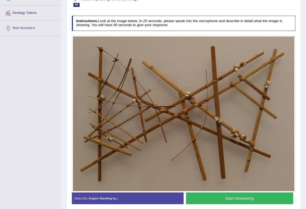
click at [254, 195] on button "Start Answering" at bounding box center [239, 197] width 107 height 11
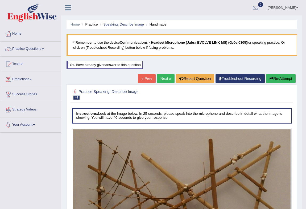
click at [168, 78] on link "Next »" at bounding box center [166, 78] width 18 height 9
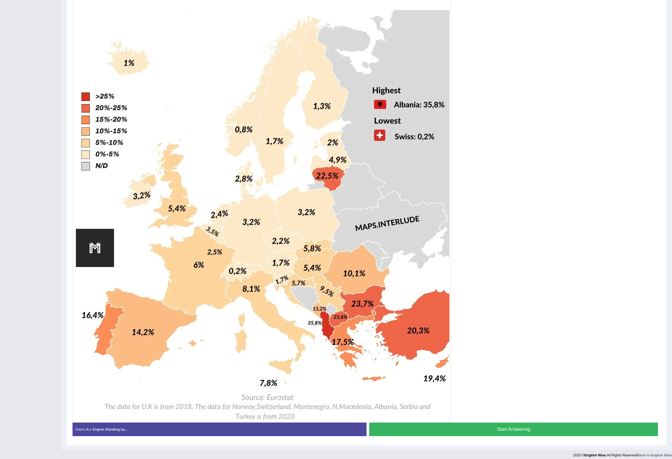
scroll to position [185, 0]
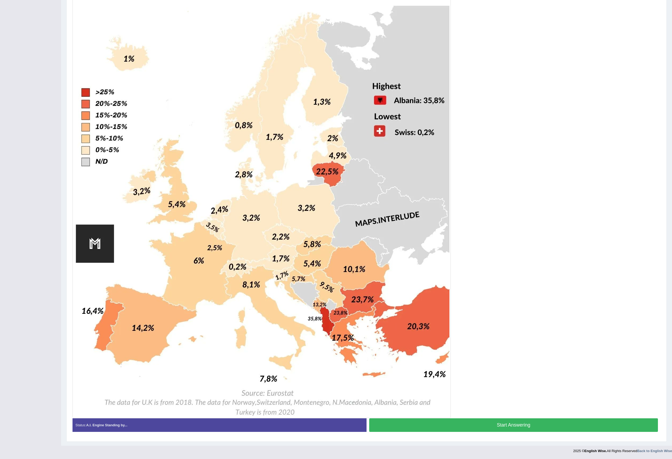
click at [305, 208] on button "Start Answering" at bounding box center [513, 425] width 289 height 14
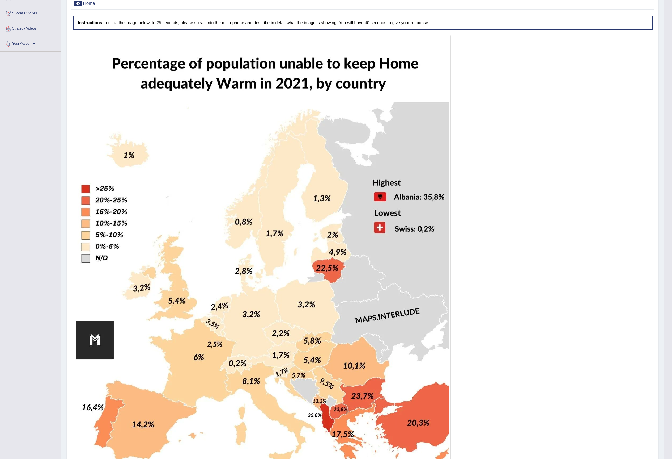
scroll to position [0, 0]
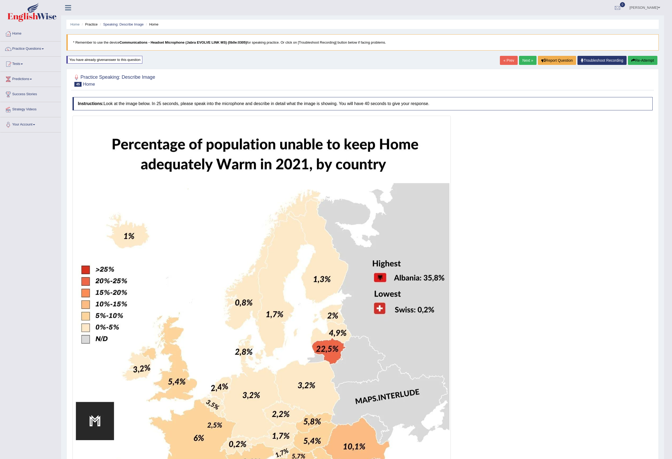
click at [305, 62] on link "Next »" at bounding box center [528, 60] width 18 height 9
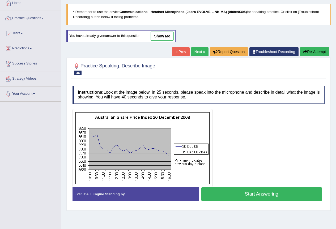
scroll to position [50, 0]
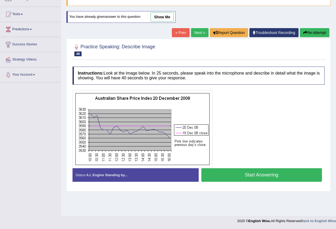
click at [258, 175] on button "Start Answering" at bounding box center [261, 175] width 121 height 14
click at [258, 175] on div "Practice Speaking: Describe Image 46 Australian Share Price Instructions: Look …" at bounding box center [198, 115] width 264 height 153
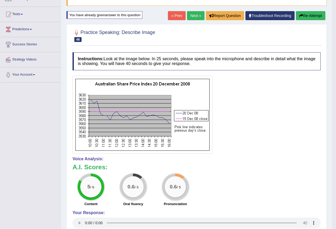
click at [312, 16] on button "Re-Attempt" at bounding box center [310, 15] width 29 height 9
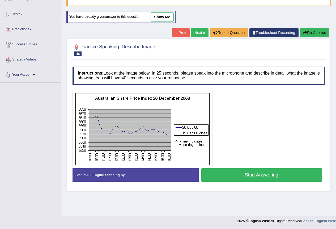
click at [259, 177] on button "Start Answering" at bounding box center [261, 175] width 121 height 14
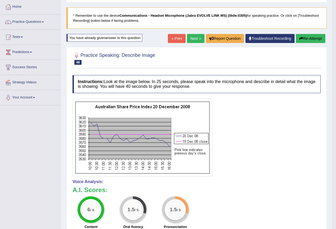
scroll to position [21, 0]
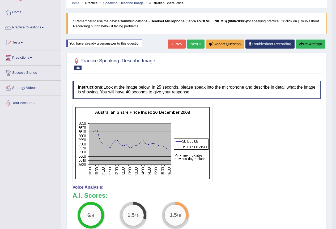
click at [191, 42] on link "Next »" at bounding box center [196, 44] width 18 height 9
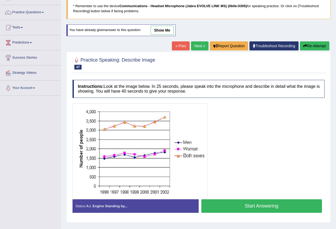
scroll to position [50, 0]
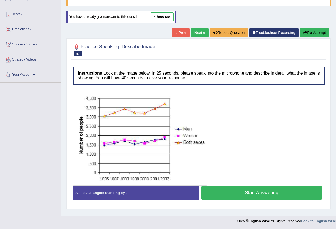
click at [267, 190] on button "Start Answering" at bounding box center [261, 193] width 121 height 14
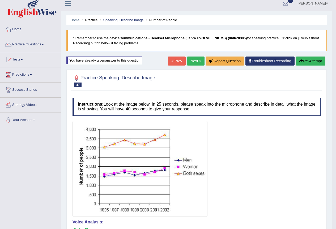
scroll to position [0, 0]
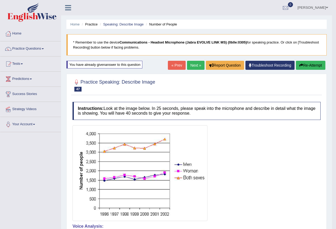
click at [192, 63] on link "Next »" at bounding box center [196, 65] width 18 height 9
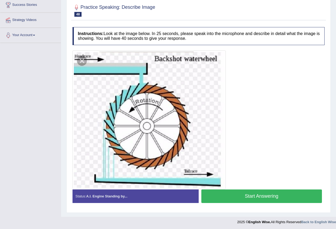
scroll to position [90, 0]
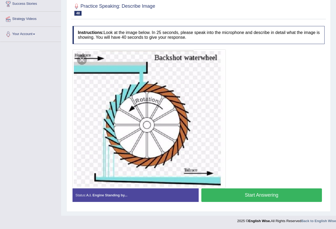
click at [272, 194] on button "Start Answering" at bounding box center [261, 196] width 121 height 14
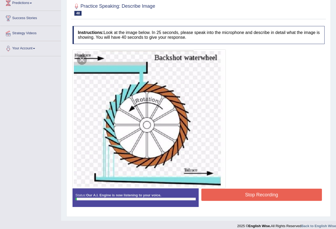
click at [272, 194] on button "Stop Recording" at bounding box center [261, 195] width 121 height 12
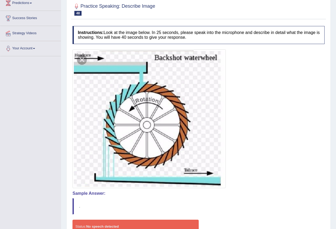
scroll to position [0, 0]
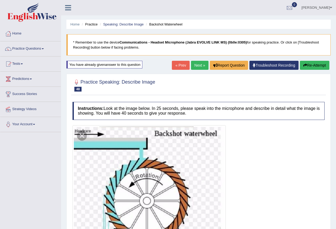
click at [311, 68] on button "Re-Attempt" at bounding box center [314, 65] width 29 height 9
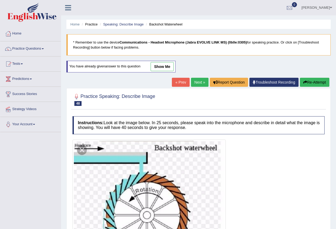
scroll to position [90, 0]
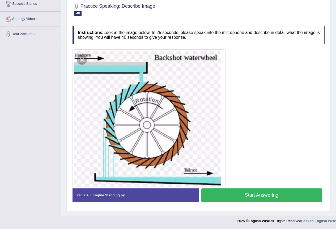
click at [262, 193] on button "Start Answering" at bounding box center [261, 196] width 121 height 14
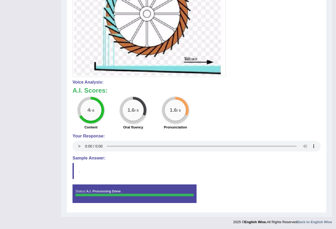
scroll to position [0, 0]
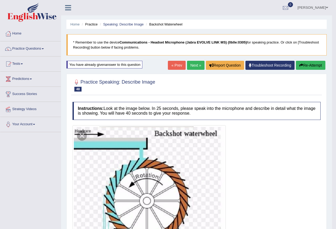
click at [318, 66] on button "Re-Attempt" at bounding box center [310, 65] width 29 height 9
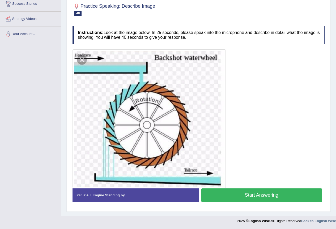
scroll to position [90, 0]
click at [237, 194] on button "Start Answering" at bounding box center [261, 196] width 121 height 14
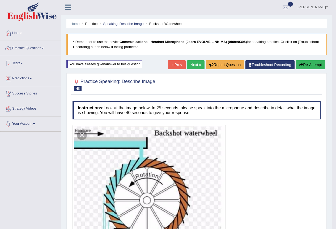
scroll to position [0, 0]
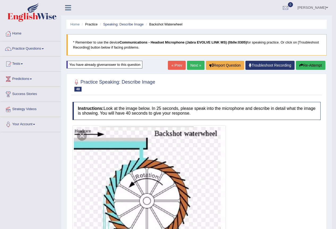
click at [305, 66] on button "Re-Attempt" at bounding box center [310, 65] width 29 height 9
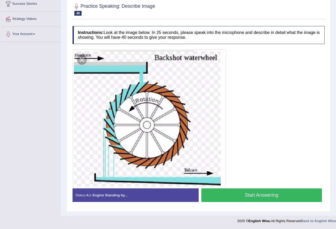
click at [248, 196] on button "Start Answering" at bounding box center [261, 196] width 121 height 14
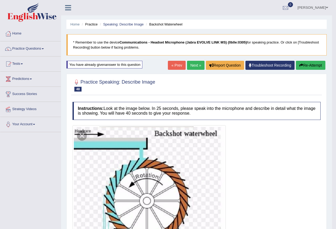
click at [314, 67] on button "Re-Attempt" at bounding box center [310, 65] width 29 height 9
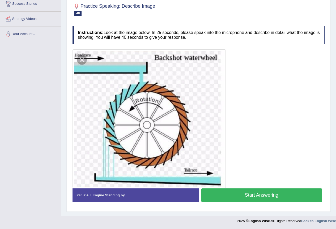
click at [251, 198] on button "Start Answering" at bounding box center [261, 196] width 121 height 14
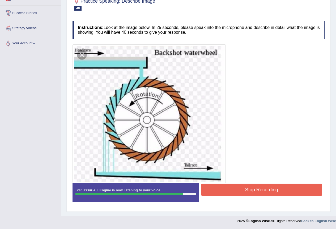
click at [248, 188] on button "Stop Recording" at bounding box center [261, 190] width 121 height 12
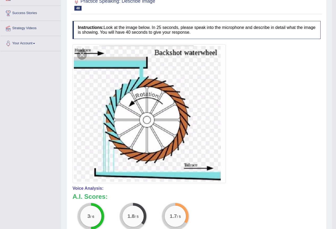
scroll to position [0, 0]
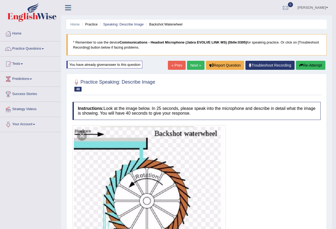
click at [196, 68] on link "Next »" at bounding box center [196, 65] width 18 height 9
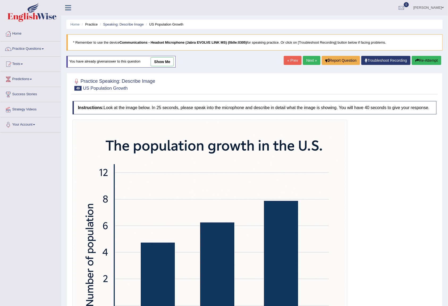
scroll to position [131, 0]
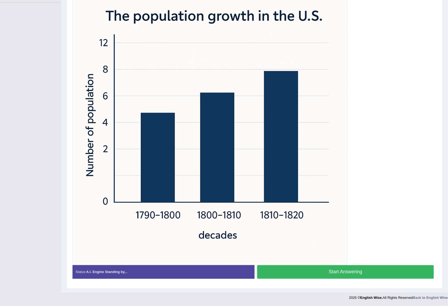
click at [287, 229] on button "Start Answering" at bounding box center [345, 272] width 177 height 14
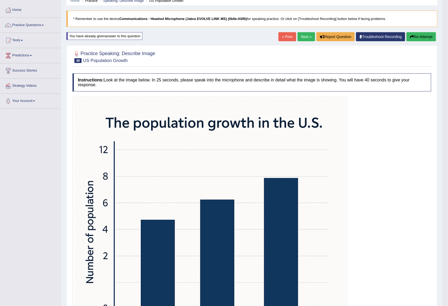
scroll to position [0, 0]
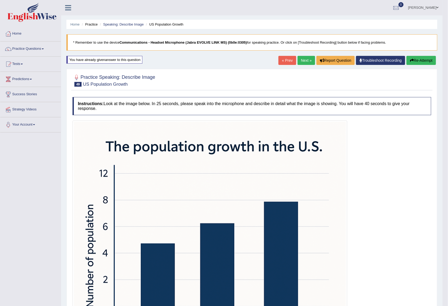
click at [336, 58] on button "Re-Attempt" at bounding box center [421, 60] width 29 height 9
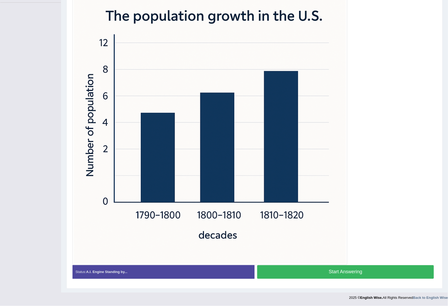
click at [303, 271] on button "Start Answering" at bounding box center [345, 272] width 177 height 14
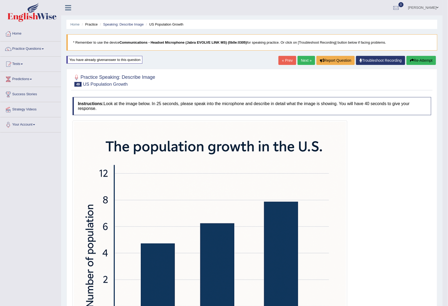
click at [424, 59] on button "Re-Attempt" at bounding box center [421, 60] width 29 height 9
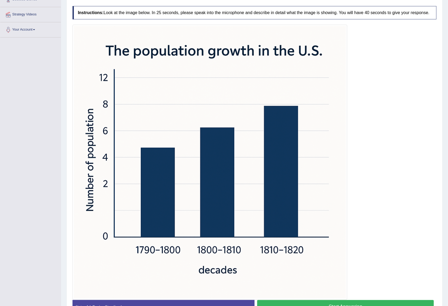
scroll to position [131, 0]
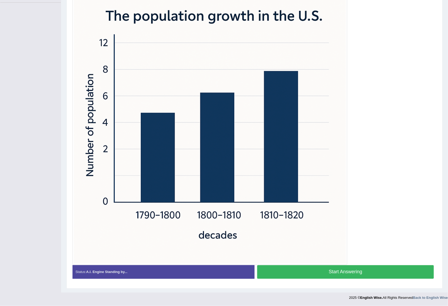
click at [339, 271] on button "Start Answering" at bounding box center [345, 272] width 177 height 14
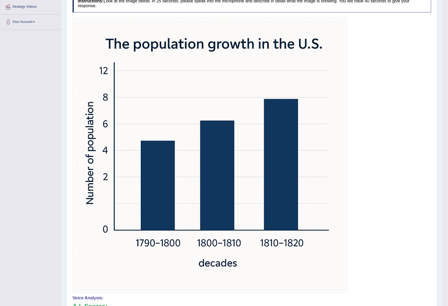
scroll to position [0, 0]
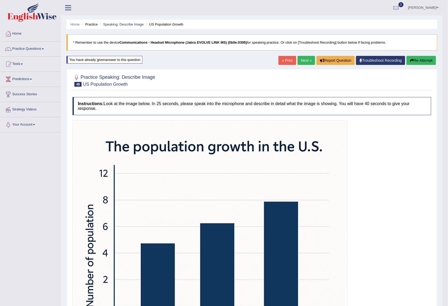
click at [414, 61] on button "Re-Attempt" at bounding box center [421, 60] width 29 height 9
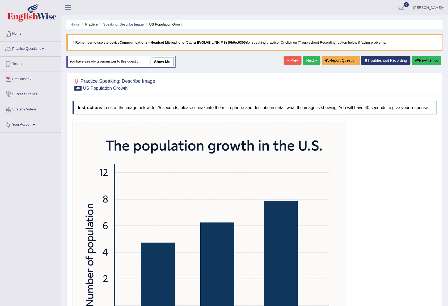
scroll to position [131, 0]
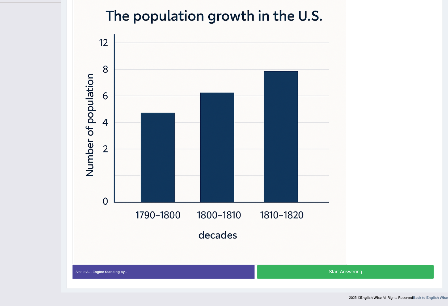
click at [351, 273] on button "Start Answering" at bounding box center [345, 272] width 177 height 14
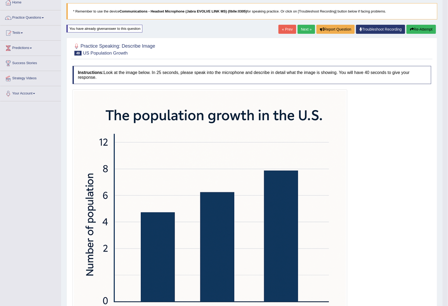
scroll to position [0, 0]
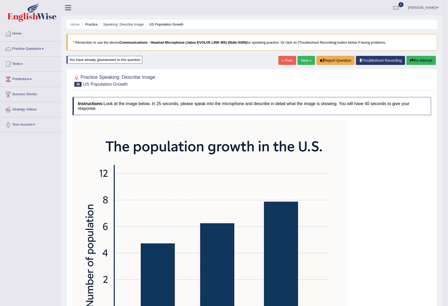
click at [420, 62] on button "Re-Attempt" at bounding box center [421, 60] width 29 height 9
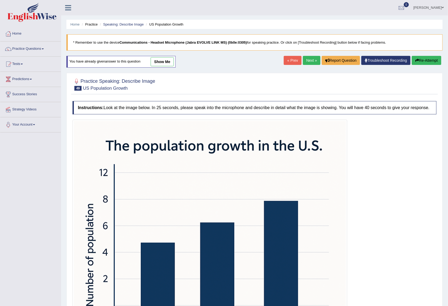
scroll to position [131, 0]
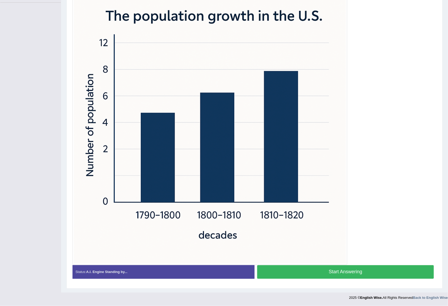
click at [327, 273] on button "Start Answering" at bounding box center [345, 272] width 177 height 14
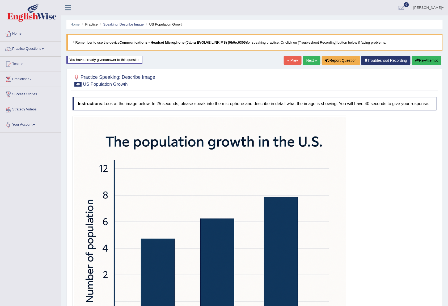
scroll to position [132, 0]
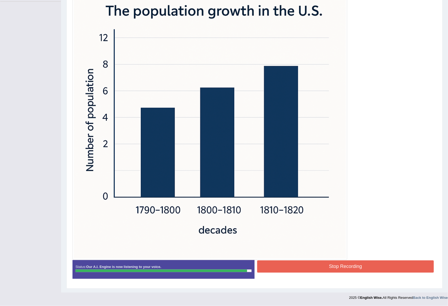
click at [322, 266] on button "Stop Recording" at bounding box center [345, 266] width 177 height 12
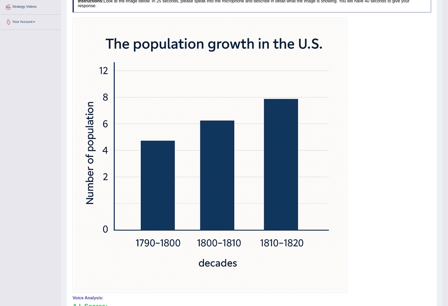
scroll to position [0, 0]
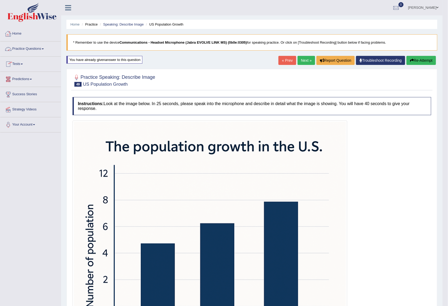
click at [32, 45] on link "Practice Questions" at bounding box center [30, 47] width 61 height 13
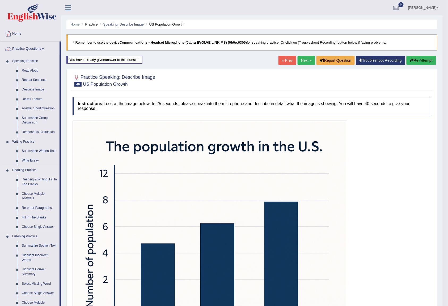
click at [29, 180] on link "Reading & Writing: Fill In The Blanks" at bounding box center [39, 182] width 40 height 14
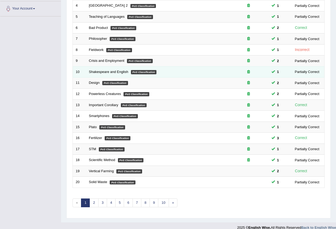
scroll to position [123, 0]
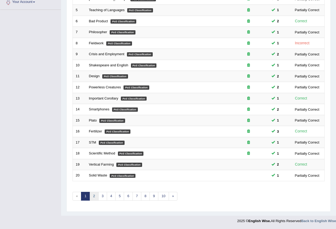
click at [92, 194] on link "2" at bounding box center [94, 196] width 9 height 9
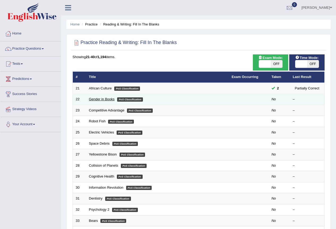
click at [101, 100] on link "Gender in Books" at bounding box center [102, 99] width 26 height 4
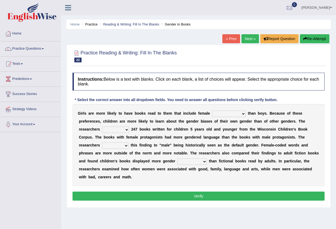
click at [243, 114] on select "protagonists cosmogonists agonists expressionists" at bounding box center [229, 114] width 34 height 6
select select "expressionists"
click at [212, 111] on select "protagonists cosmogonists agonists expressionists" at bounding box center [229, 114] width 34 height 6
click at [125, 130] on select "hydrolyzed paralyzed catalyzed analyzed" at bounding box center [115, 130] width 27 height 6
select select "analyzed"
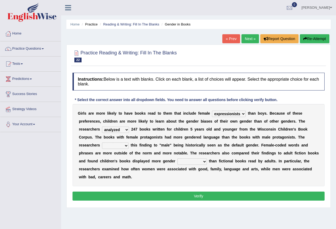
click at [102, 127] on select "hydrolyzed paralyzed catalyzed analyzed" at bounding box center [115, 130] width 27 height 6
click at [123, 146] on select "contribute tribute distribute attribute" at bounding box center [115, 146] width 27 height 6
select select "attribute"
click at [102, 143] on select "contribute tribute distribute attribute" at bounding box center [115, 146] width 27 height 6
click at [143, 177] on div "G i r l s a r e m o r e l i k e l y t o h a v e b o o k s r e a d t o t h e m t…" at bounding box center [199, 145] width 252 height 82
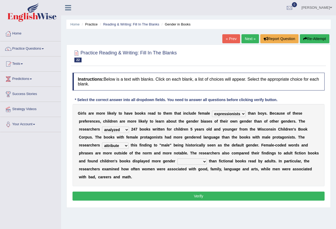
click at [187, 202] on div "Instructions: Below is a text with blanks. Click on each blank, a list of choic…" at bounding box center [198, 137] width 255 height 135
click at [189, 201] on button "Verify" at bounding box center [199, 196] width 252 height 9
click at [193, 160] on select "stereotypes teletypes prototypes electrotypes" at bounding box center [192, 162] width 29 height 6
select select "stereotypes"
click at [178, 159] on select "stereotypes teletypes prototypes electrotypes" at bounding box center [192, 162] width 29 height 6
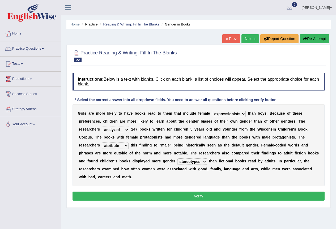
click at [179, 200] on button "Verify" at bounding box center [199, 196] width 252 height 9
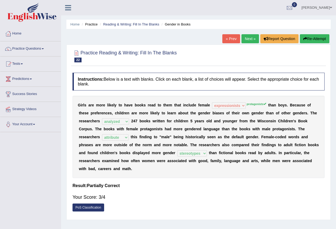
click at [251, 38] on link "Next »" at bounding box center [251, 38] width 18 height 9
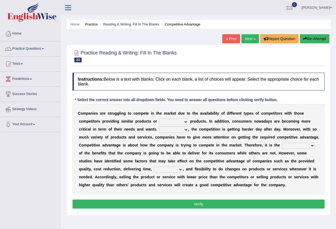
click at [175, 121] on select "constitution restitution substitution institution" at bounding box center [173, 122] width 29 height 6
click at [159, 119] on select "constitution restitution substitution institution" at bounding box center [173, 122] width 29 height 6
click at [185, 122] on select "constitution restitution substitution institution" at bounding box center [173, 122] width 29 height 6
select select "substitution"
click at [159, 119] on select "constitution restitution substitution institution" at bounding box center [173, 122] width 29 height 6
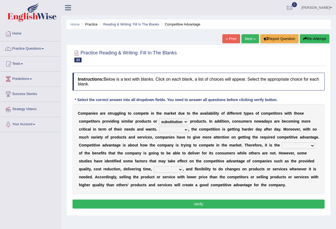
click at [180, 131] on select "However Instead Additionally Therefore" at bounding box center [173, 130] width 29 height 6
click at [159, 127] on select "However Instead Additionally Therefore" at bounding box center [173, 130] width 29 height 6
click at [184, 123] on select "constitution restitution substitution institution" at bounding box center [173, 122] width 29 height 6
click at [195, 128] on b "e" at bounding box center [196, 129] width 2 height 4
click at [187, 129] on select "However Instead Additionally Therefore" at bounding box center [173, 130] width 29 height 6
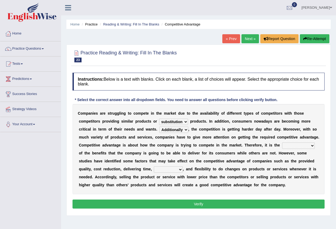
click at [159, 127] on select "However Instead Additionally Therefore" at bounding box center [173, 130] width 29 height 6
click at [302, 146] on select "dissemination ordination determination incarnation" at bounding box center [298, 146] width 33 height 6
click at [183, 130] on select "However Instead Additionally Therefore" at bounding box center [173, 130] width 29 height 6
select select "However"
click at [159, 127] on select "However Instead Additionally Therefore" at bounding box center [173, 130] width 29 height 6
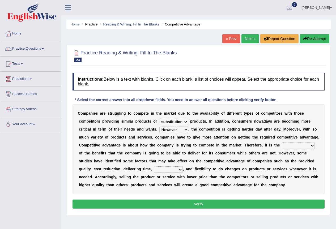
click at [304, 144] on select "dissemination ordination determination incarnation" at bounding box center [298, 146] width 33 height 6
select select "dissemination"
click at [282, 143] on select "dissemination ordination determination incarnation" at bounding box center [298, 146] width 33 height 6
click at [160, 170] on select "captivation aggregation deprivation innovation" at bounding box center [168, 170] width 29 height 6
select select "deprivation"
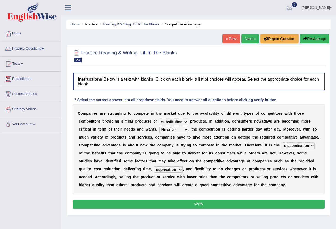
click at [154, 167] on select "captivation aggregation deprivation innovation" at bounding box center [168, 170] width 29 height 6
click at [175, 208] on button "Verify" at bounding box center [199, 204] width 252 height 9
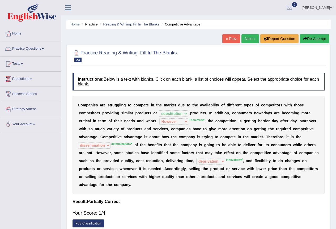
click at [314, 39] on button "Re-Attempt" at bounding box center [314, 38] width 29 height 9
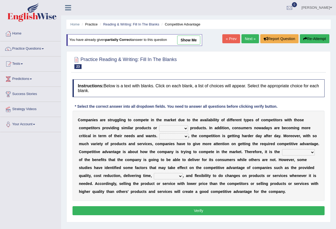
click at [184, 128] on select "constitution restitution substitution institution" at bounding box center [173, 128] width 29 height 6
select select "substitution"
click at [159, 125] on select "constitution restitution substitution institution" at bounding box center [173, 128] width 29 height 6
click at [186, 138] on select "However Instead Additionally Therefore" at bounding box center [173, 136] width 29 height 6
select select "Therefore"
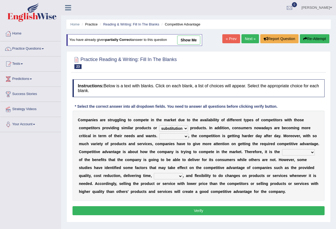
click at [159, 133] on select "However Instead Additionally Therefore" at bounding box center [173, 136] width 29 height 6
click at [295, 155] on select "dissemination ordination determination incarnation" at bounding box center [298, 152] width 33 height 6
select select "determination"
click at [282, 149] on select "dissemination ordination determination incarnation" at bounding box center [298, 152] width 33 height 6
click at [180, 177] on select "captivation aggregation deprivation innovation" at bounding box center [168, 176] width 29 height 6
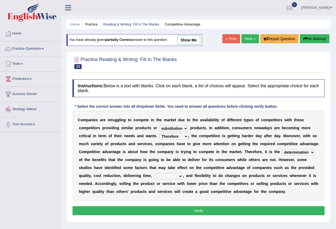
select select "innovation"
click at [154, 173] on select "captivation aggregation deprivation innovation" at bounding box center [168, 176] width 29 height 6
click at [205, 209] on button "Verify" at bounding box center [199, 210] width 252 height 9
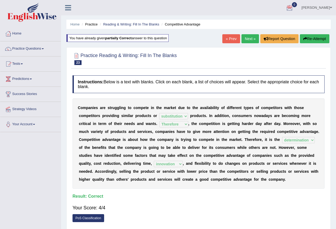
click at [319, 8] on link "[PERSON_NAME]" at bounding box center [317, 7] width 39 height 14
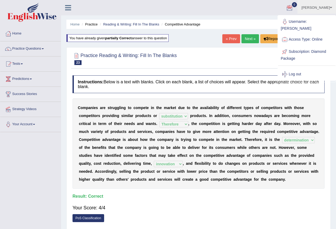
click at [296, 69] on link "Log out" at bounding box center [306, 74] width 57 height 12
